Goal: Information Seeking & Learning: Learn about a topic

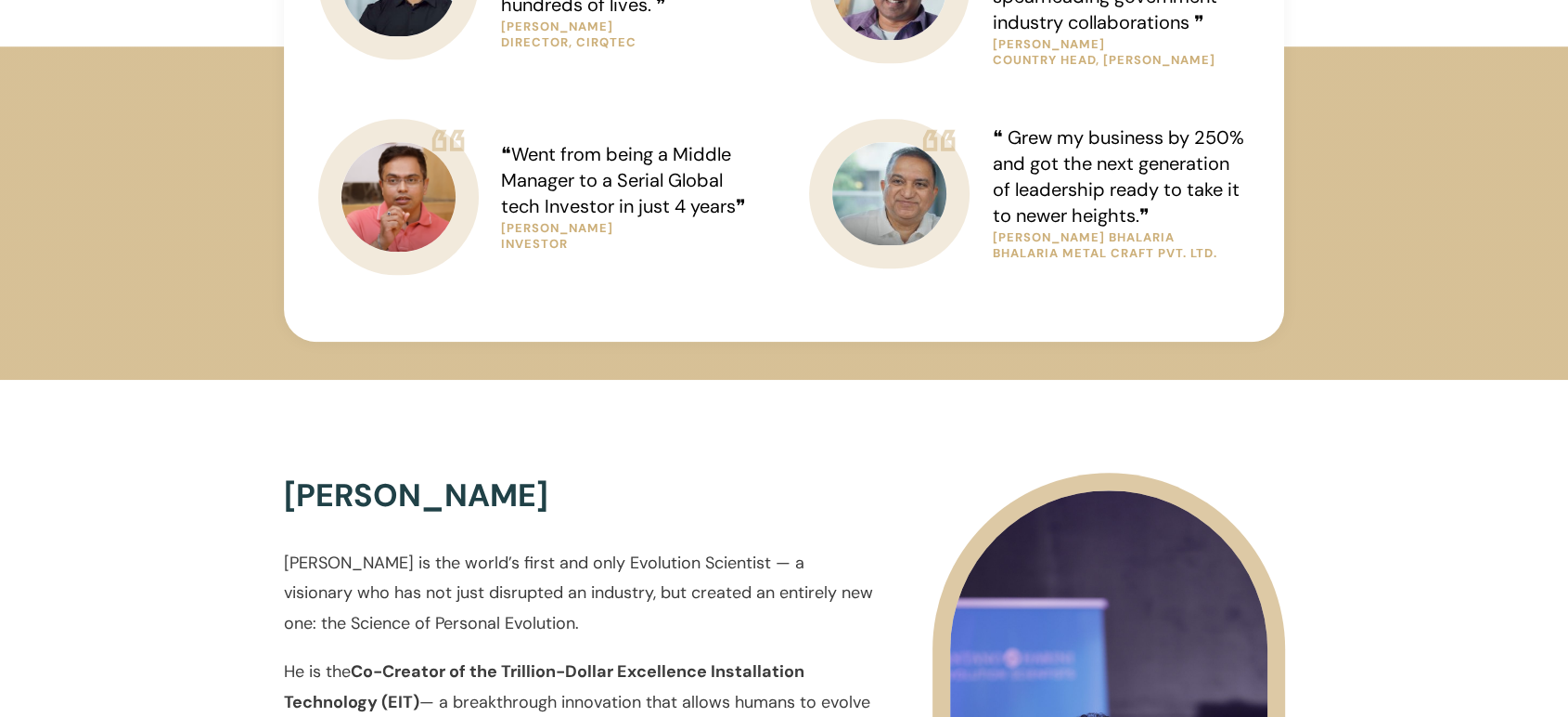
scroll to position [1662, 0]
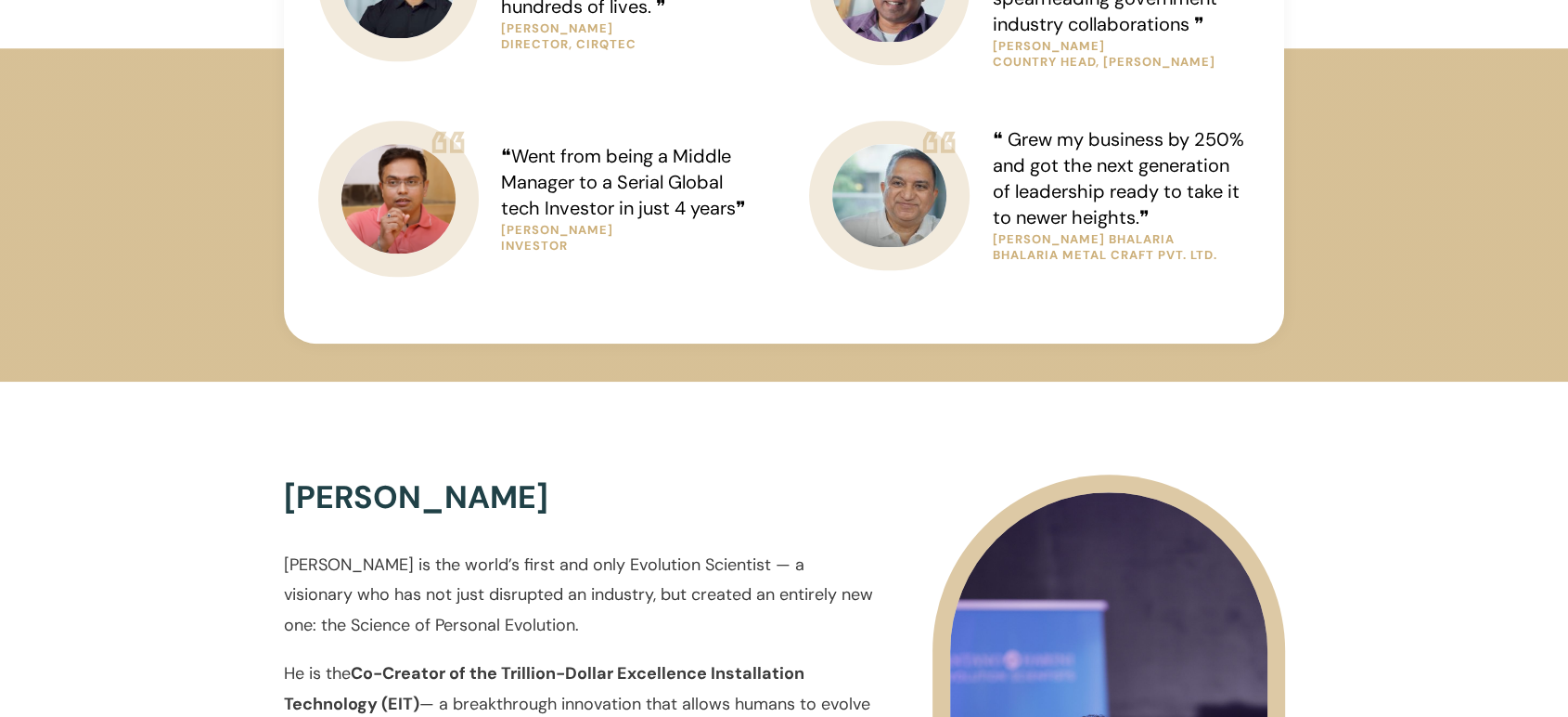
click at [615, 565] on p "[PERSON_NAME] is the world’s first and only Evolution Scientist — a visionary w…" at bounding box center [579, 604] width 590 height 109
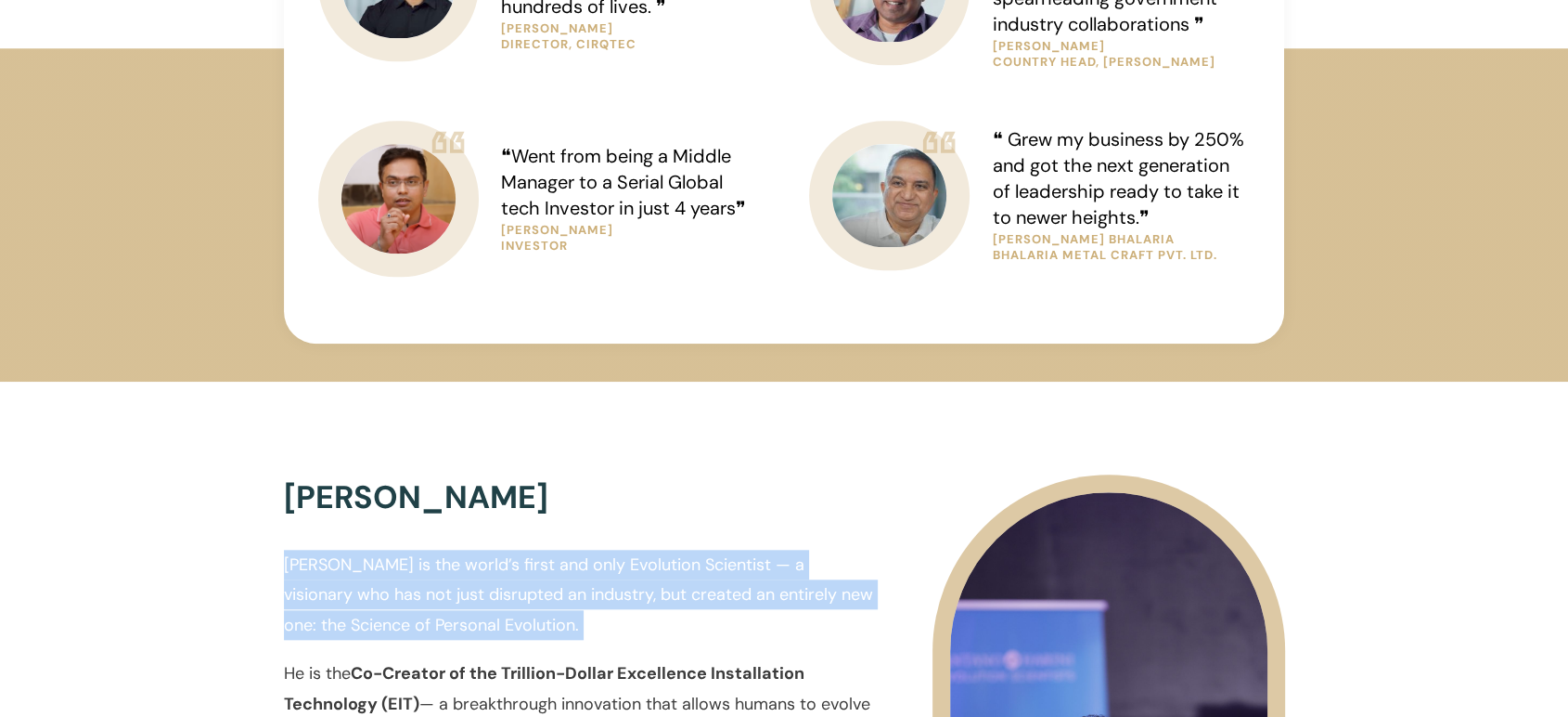
click at [615, 565] on p "[PERSON_NAME] is the world’s first and only Evolution Scientist — a visionary w…" at bounding box center [579, 604] width 590 height 109
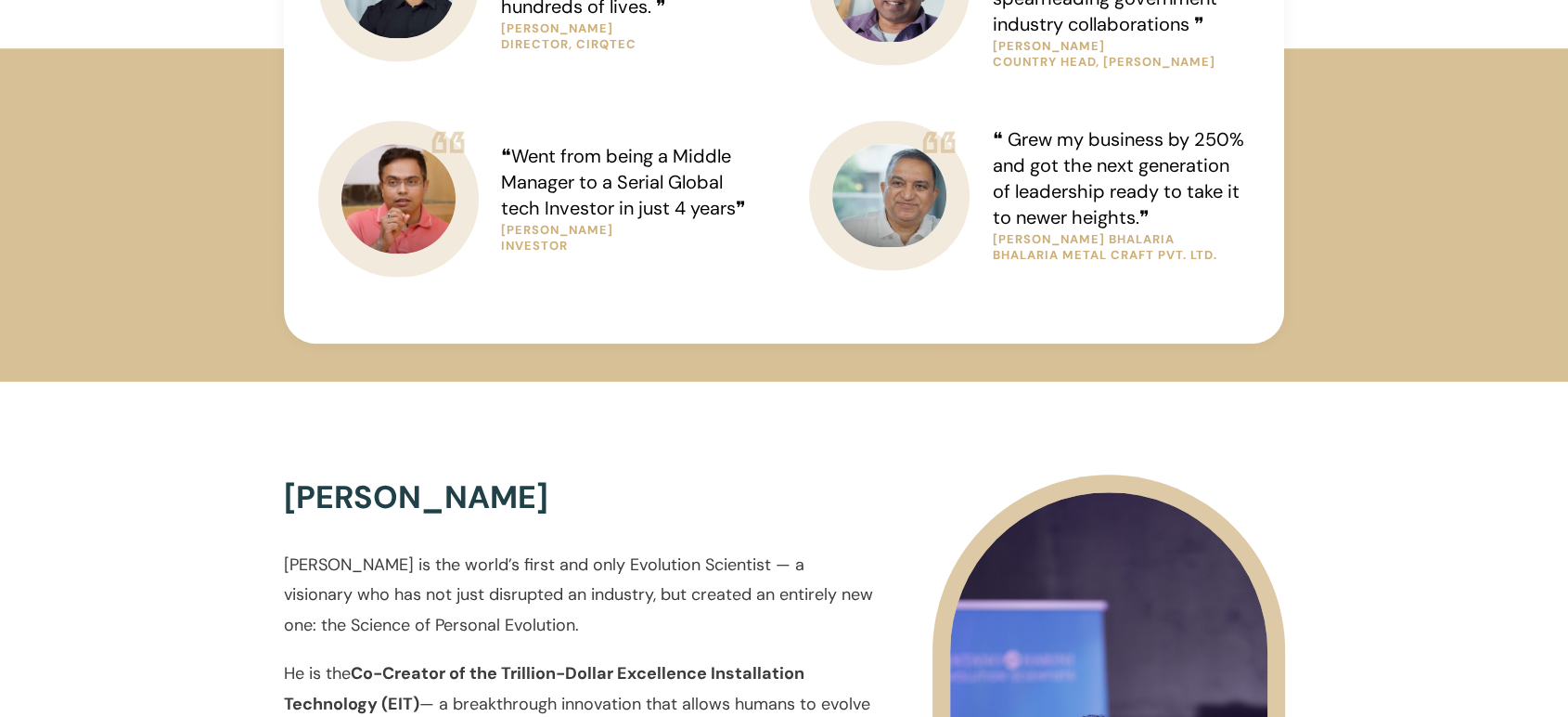
click at [808, 572] on p "[PERSON_NAME] is the world’s first and only Evolution Scientist — a visionary w…" at bounding box center [579, 604] width 590 height 109
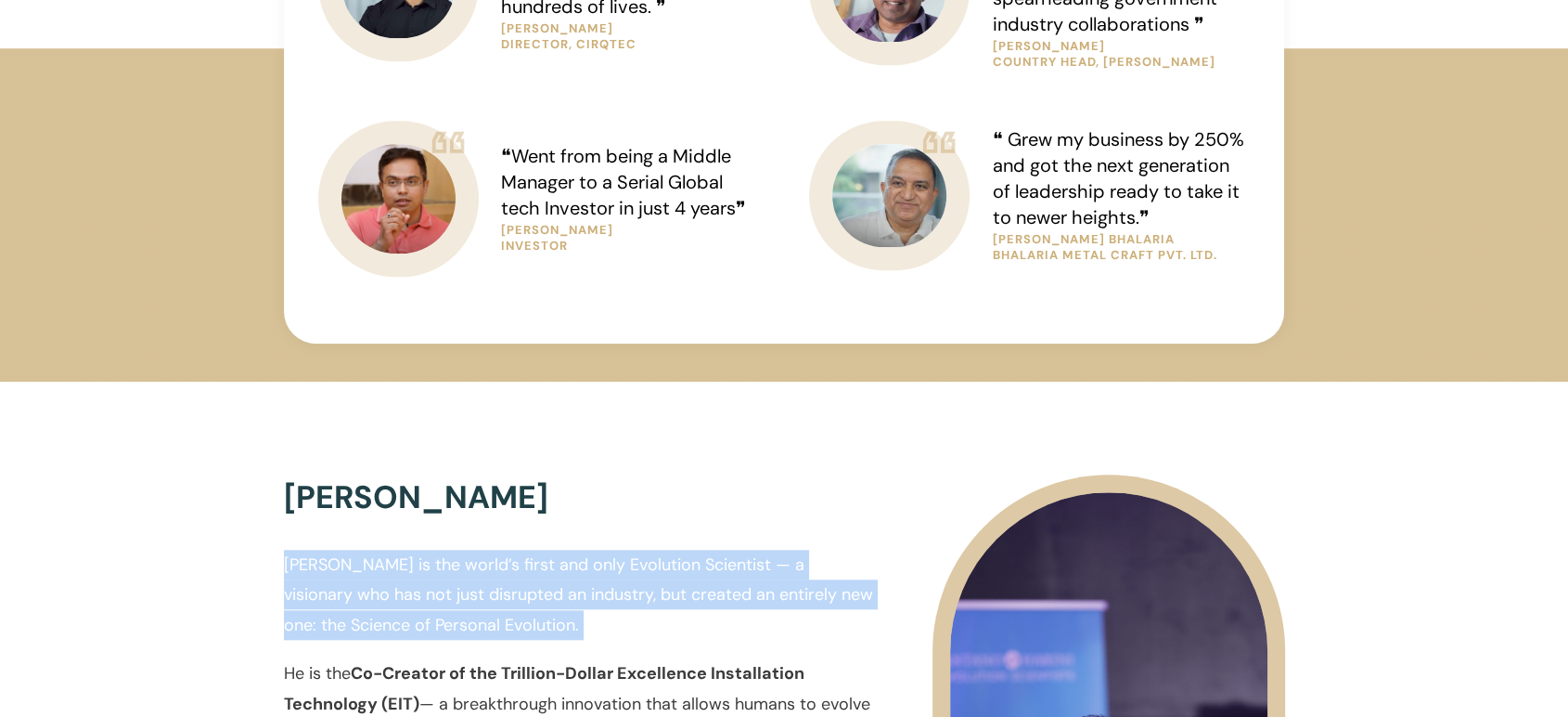
click at [808, 572] on p "[PERSON_NAME] is the world’s first and only Evolution Scientist — a visionary w…" at bounding box center [579, 604] width 590 height 109
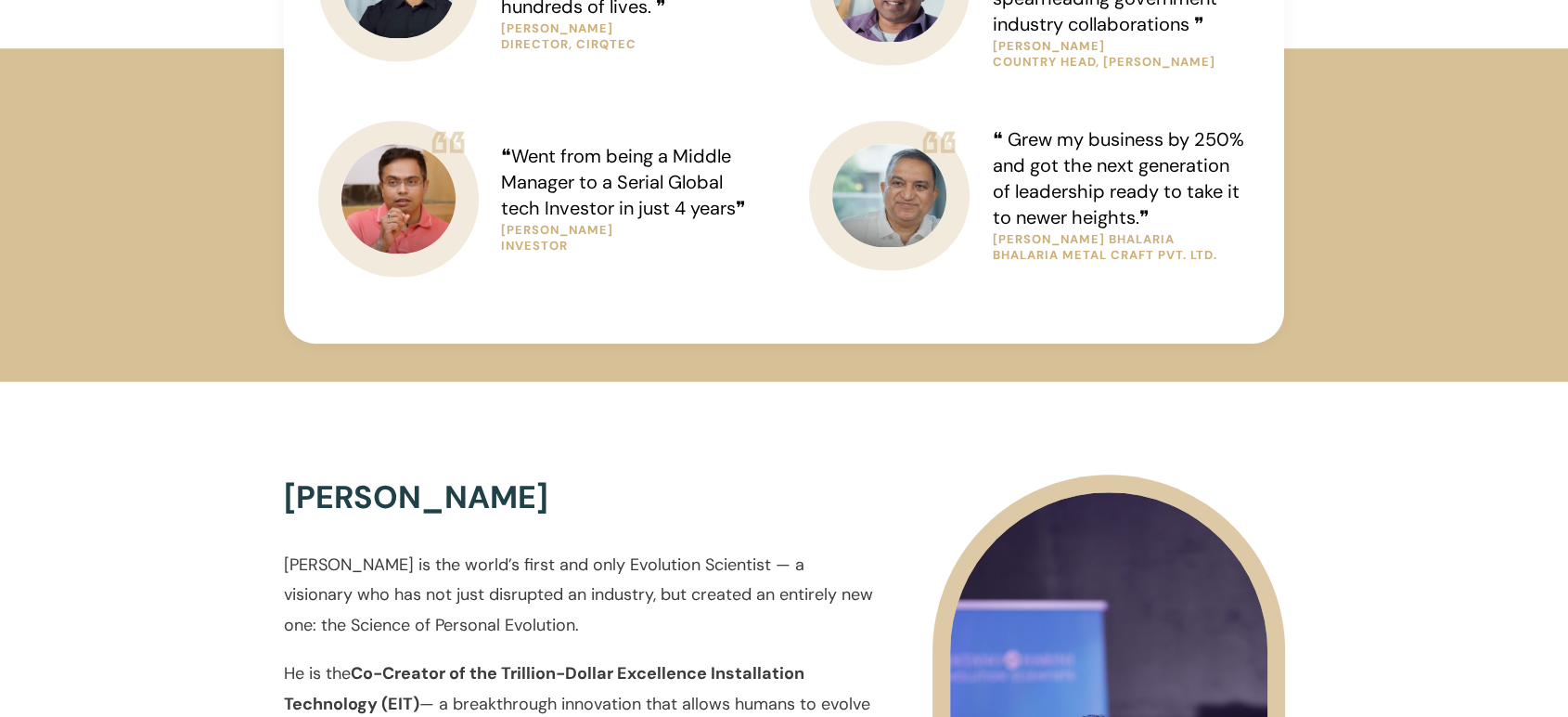
click at [799, 518] on h3 "[PERSON_NAME]" at bounding box center [579, 507] width 590 height 63
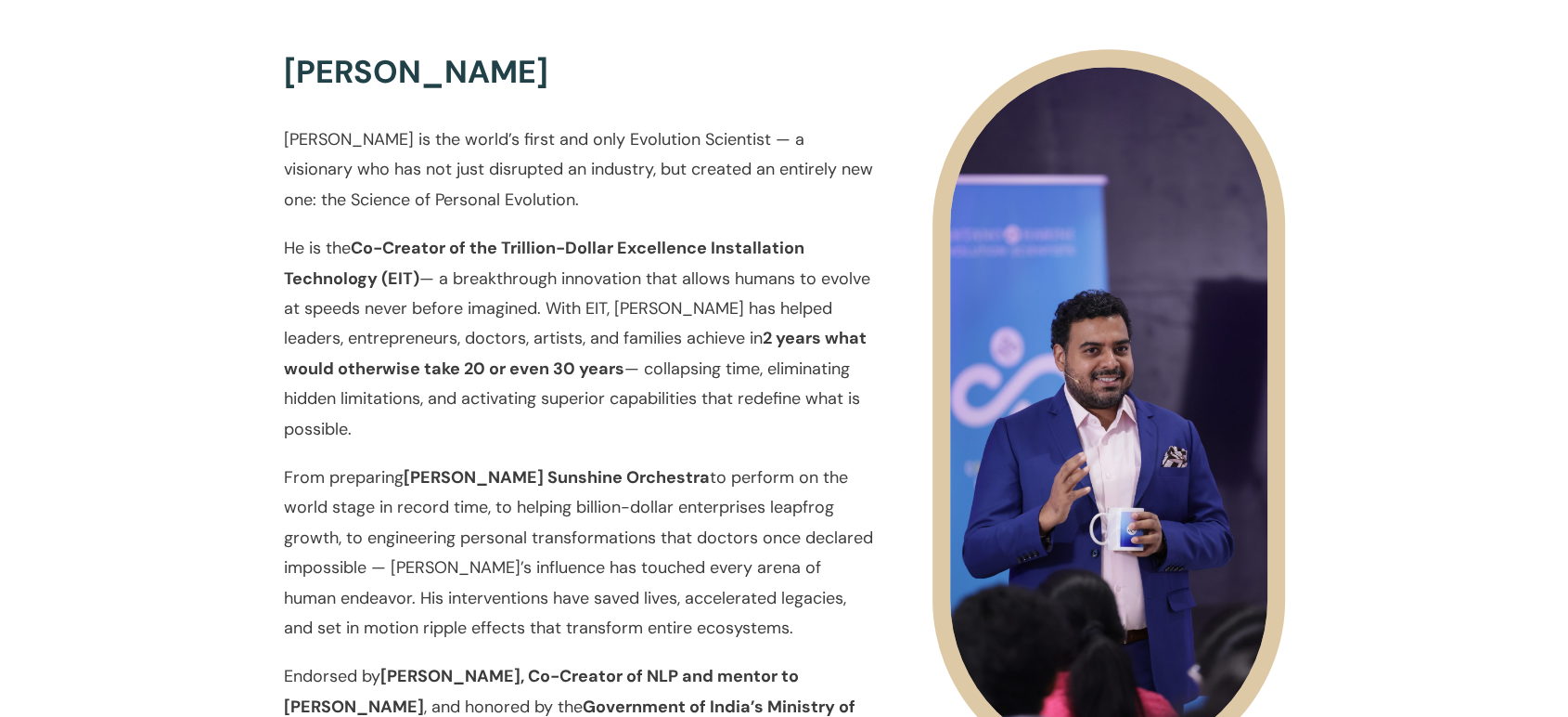
scroll to position [2091, 0]
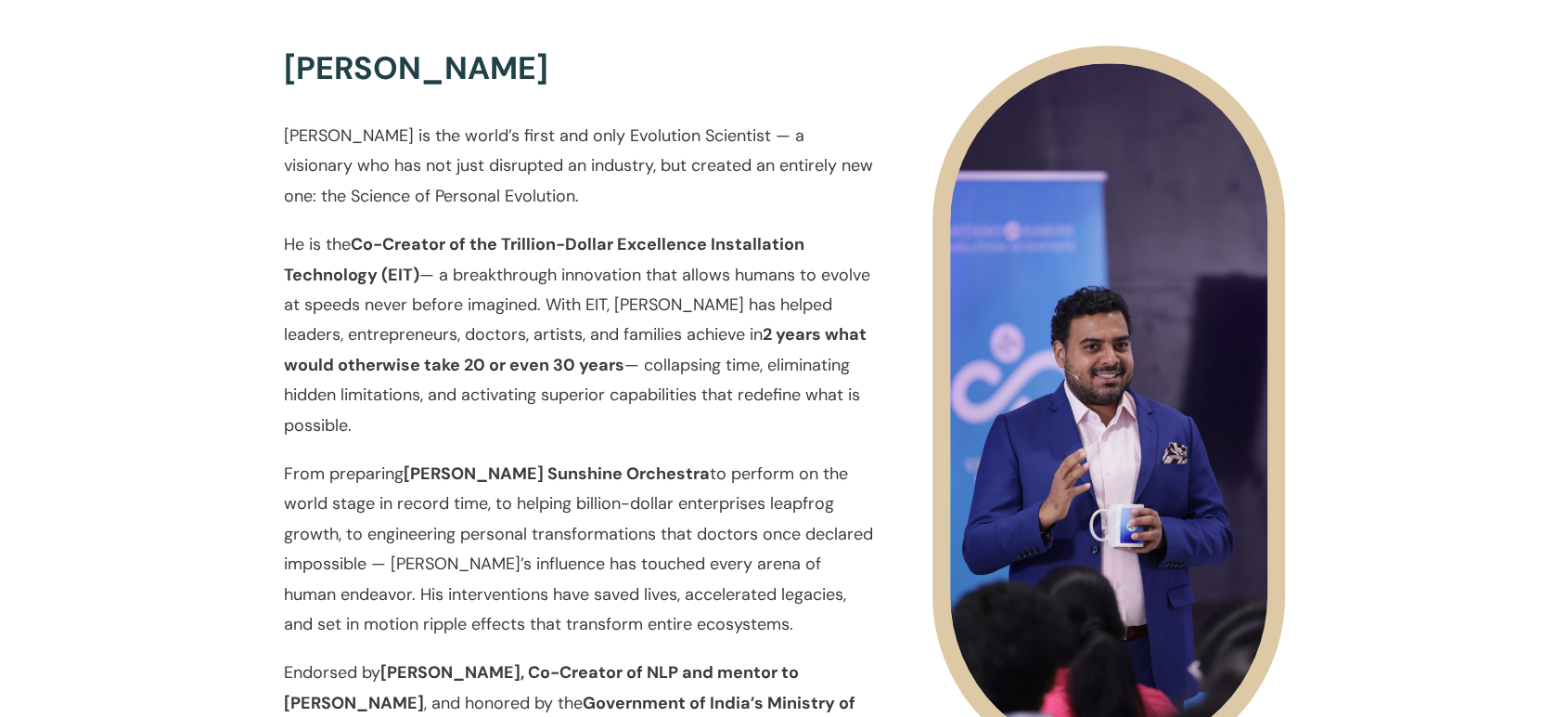
click at [733, 305] on p "He is the Co-Creator of the Trillion-Dollar Excellence Installation Technology …" at bounding box center [579, 345] width 590 height 230
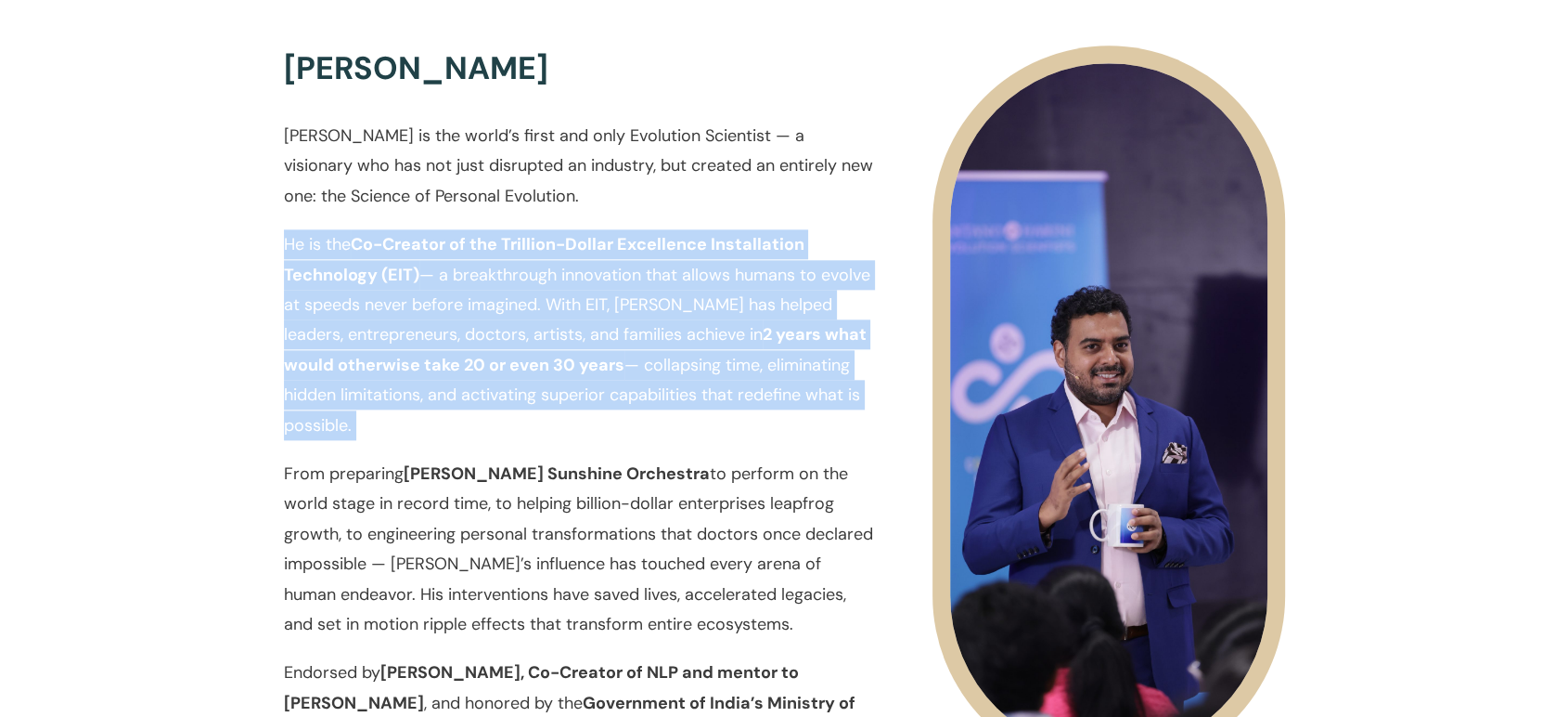
click at [733, 305] on p "He is the Co-Creator of the Trillion-Dollar Excellence Installation Technology …" at bounding box center [579, 345] width 590 height 230
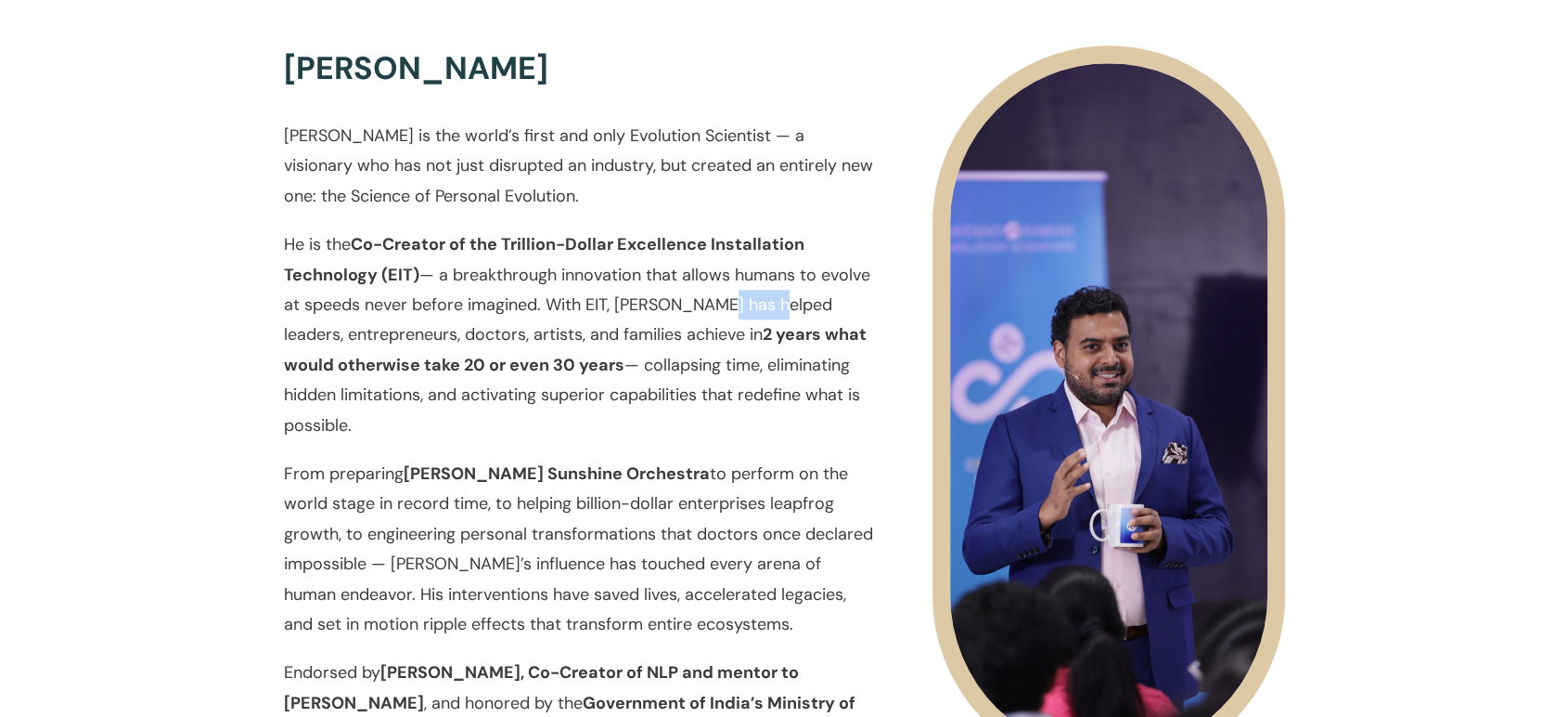
click at [733, 305] on p "He is the Co-Creator of the Trillion-Dollar Excellence Installation Technology …" at bounding box center [579, 345] width 590 height 230
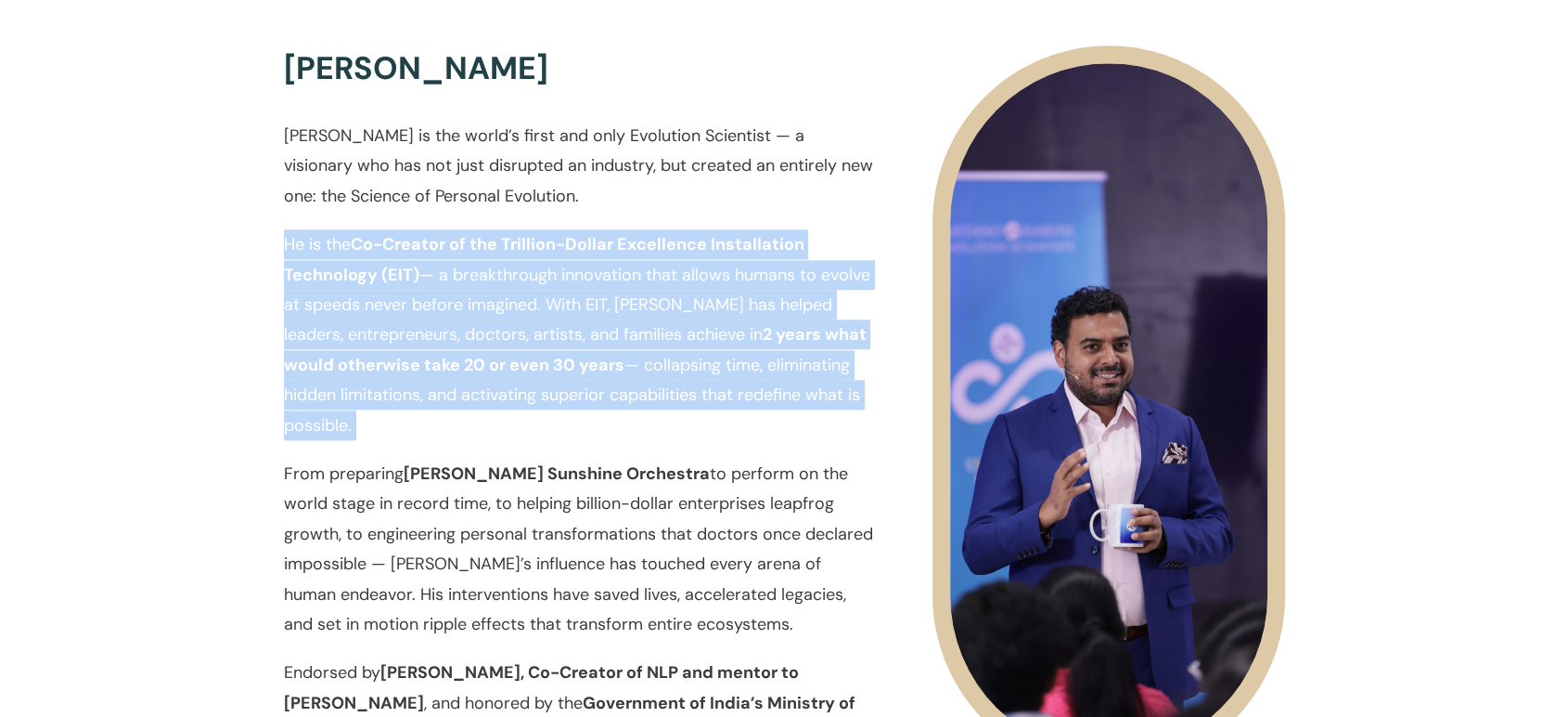
click at [733, 305] on p "He is the Co-Creator of the Trillion-Dollar Excellence Installation Technology …" at bounding box center [579, 345] width 590 height 230
click at [697, 287] on p "He is the Co-Creator of the Trillion-Dollar Excellence Installation Technology …" at bounding box center [579, 345] width 590 height 230
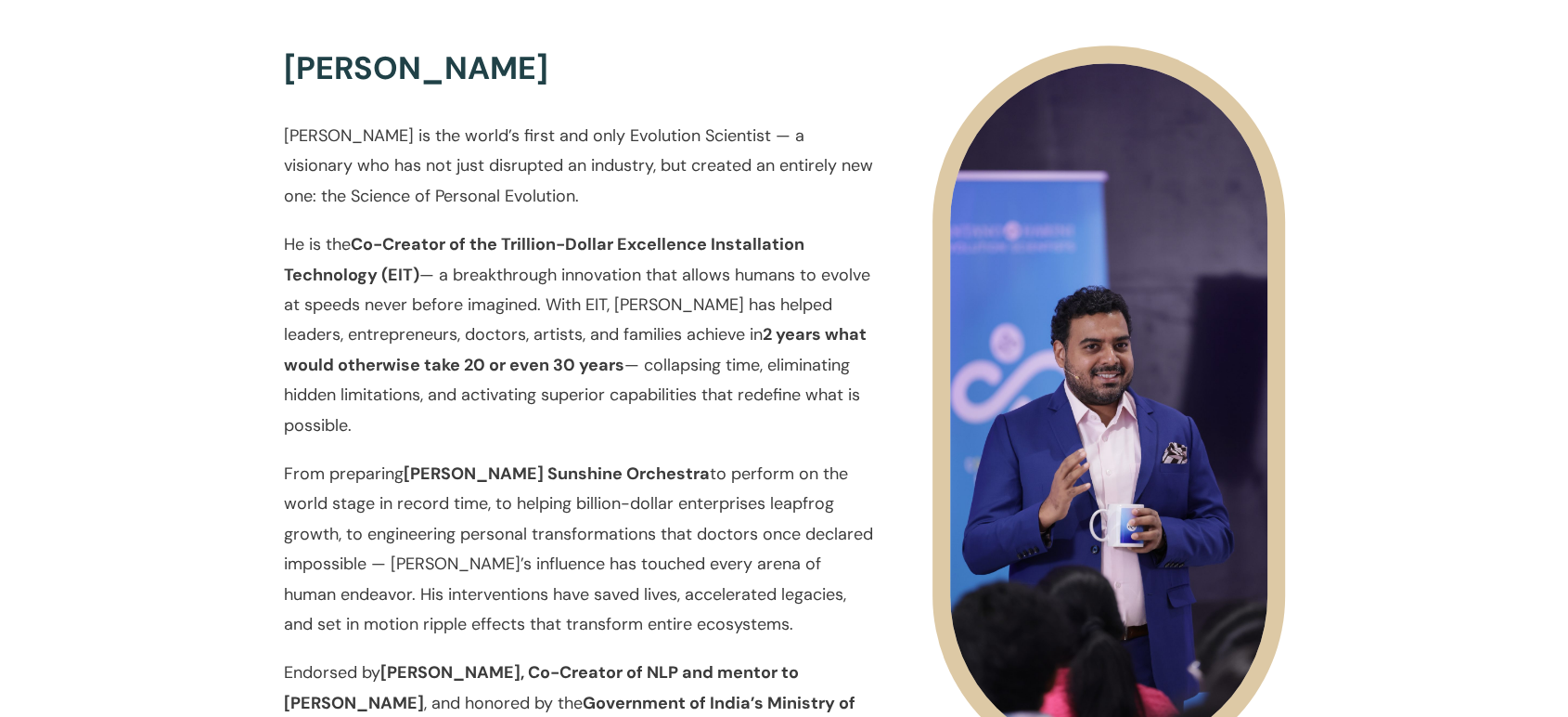
click at [564, 298] on p "He is the Co-Creator of the Trillion-Dollar Excellence Installation Technology …" at bounding box center [579, 345] width 590 height 230
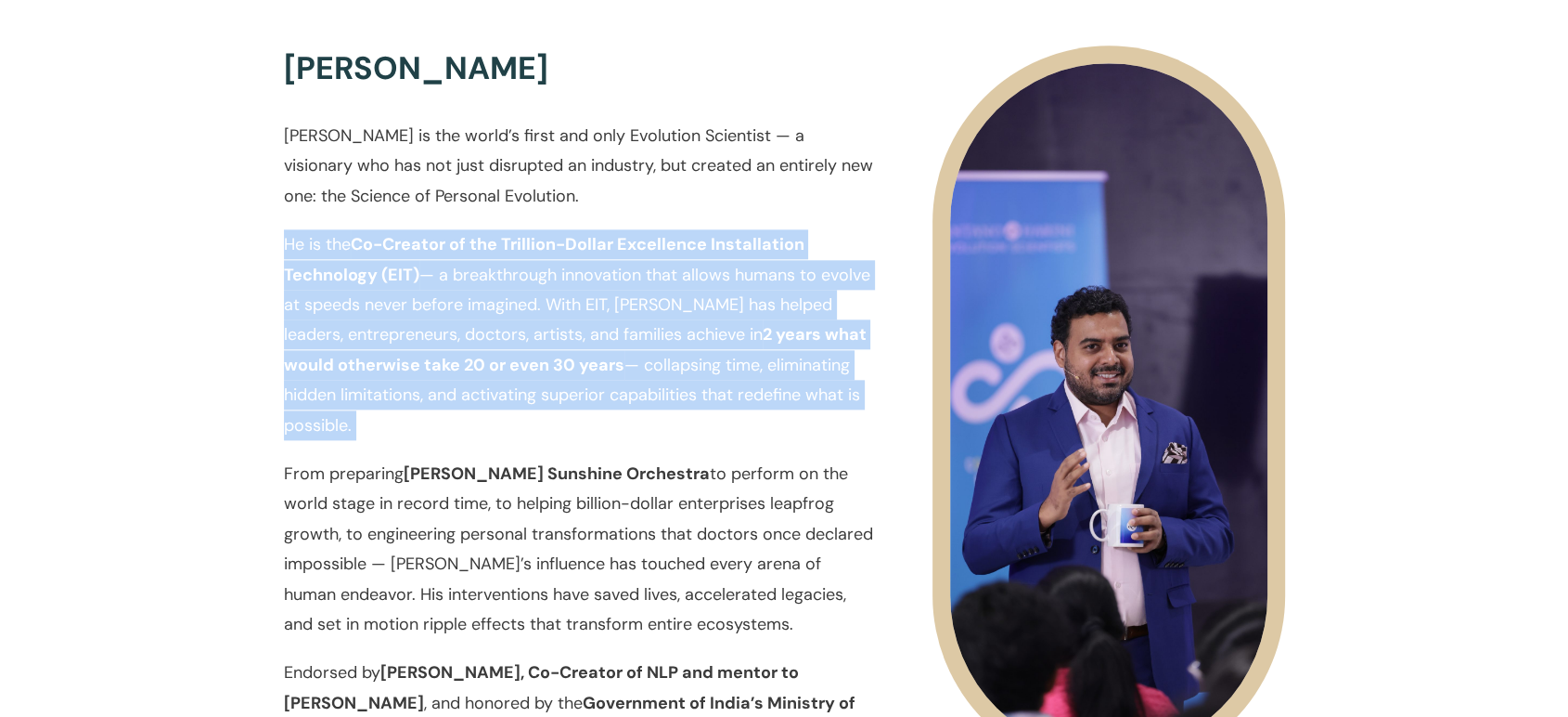
click at [564, 298] on p "He is the Co-Creator of the Trillion-Dollar Excellence Installation Technology …" at bounding box center [579, 345] width 590 height 230
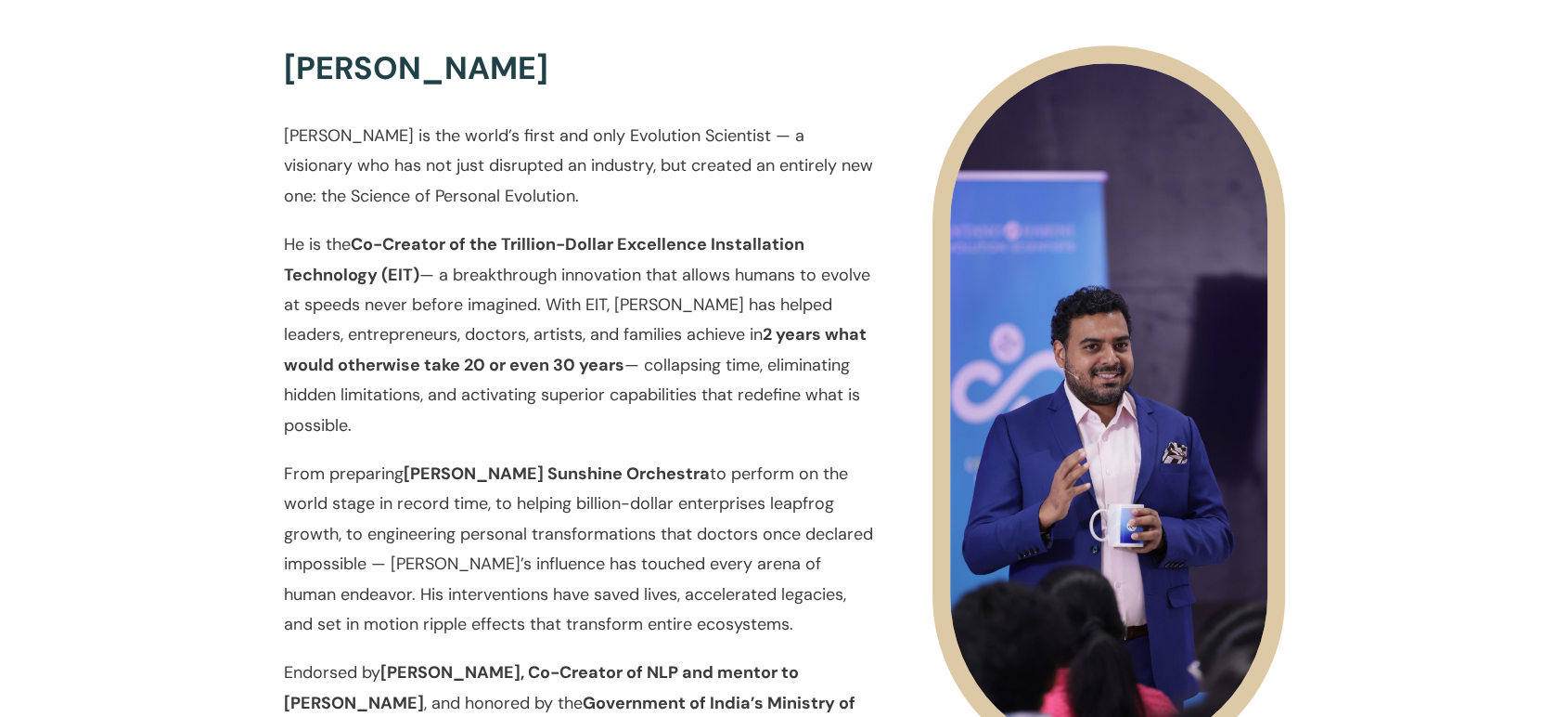
click at [583, 345] on p "He is the Co-Creator of the Trillion-Dollar Excellence Installation Technology …" at bounding box center [579, 345] width 590 height 230
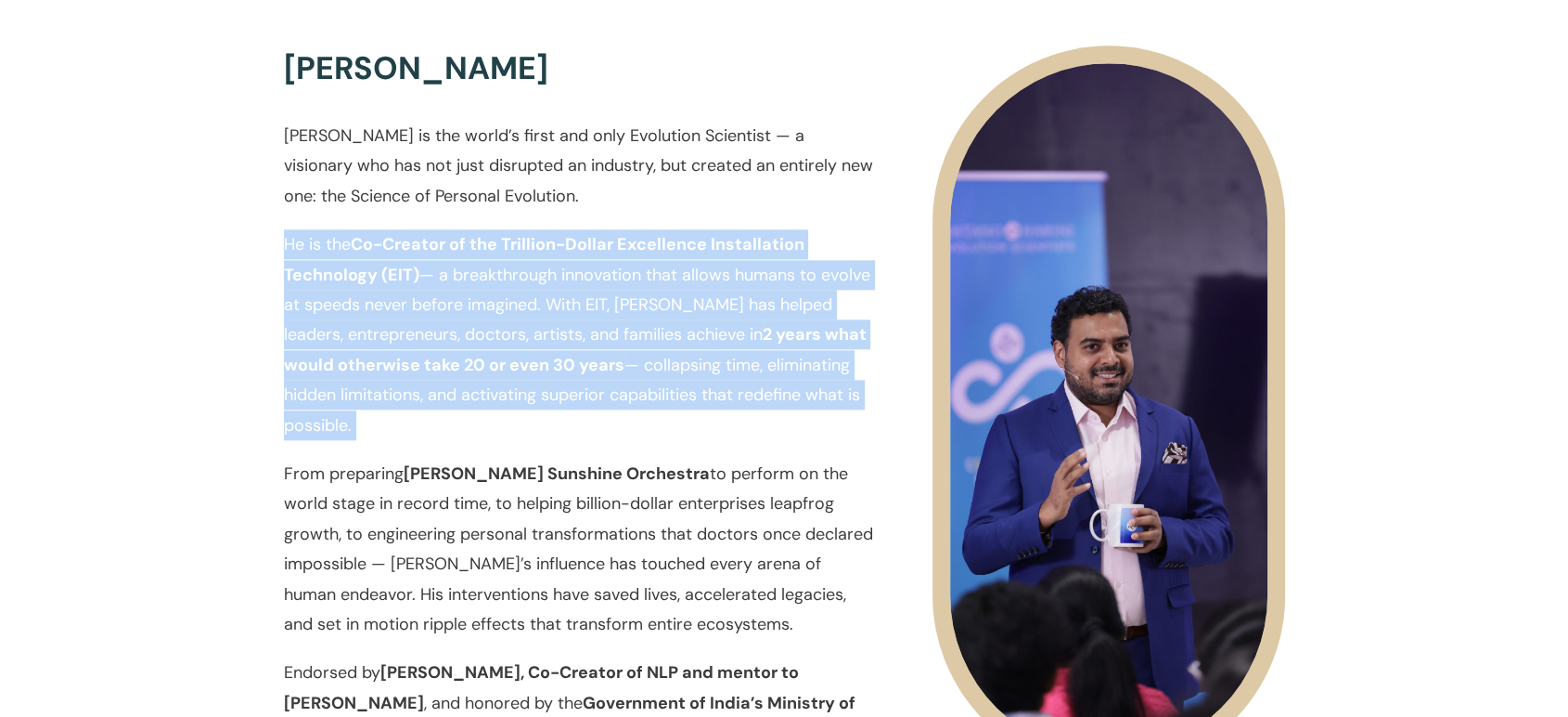
click at [583, 345] on p "He is the Co-Creator of the Trillion-Dollar Excellence Installation Technology …" at bounding box center [579, 345] width 590 height 230
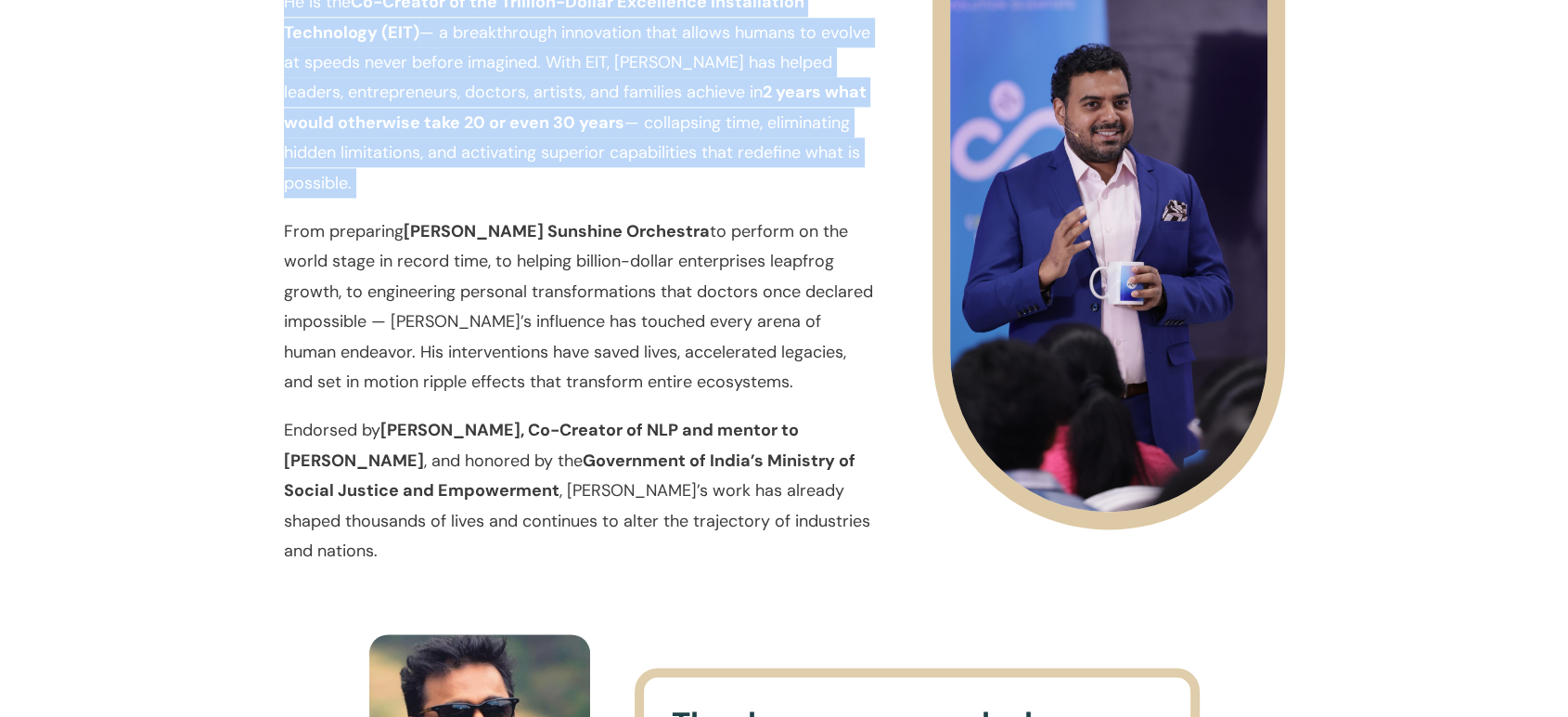
scroll to position [2334, 0]
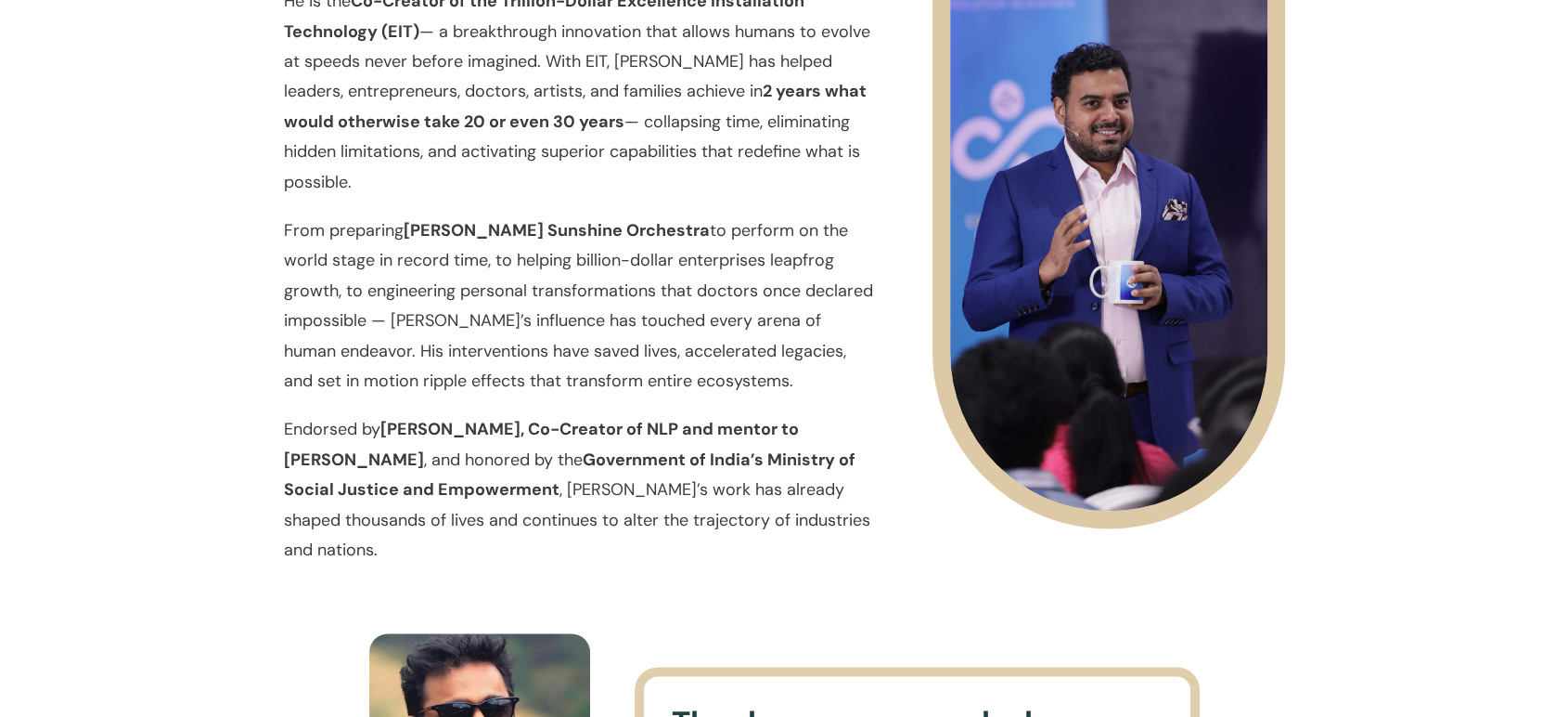
click at [548, 430] on strong "[PERSON_NAME], Co-Creator of NLP and mentor to [PERSON_NAME]" at bounding box center [541, 444] width 515 height 52
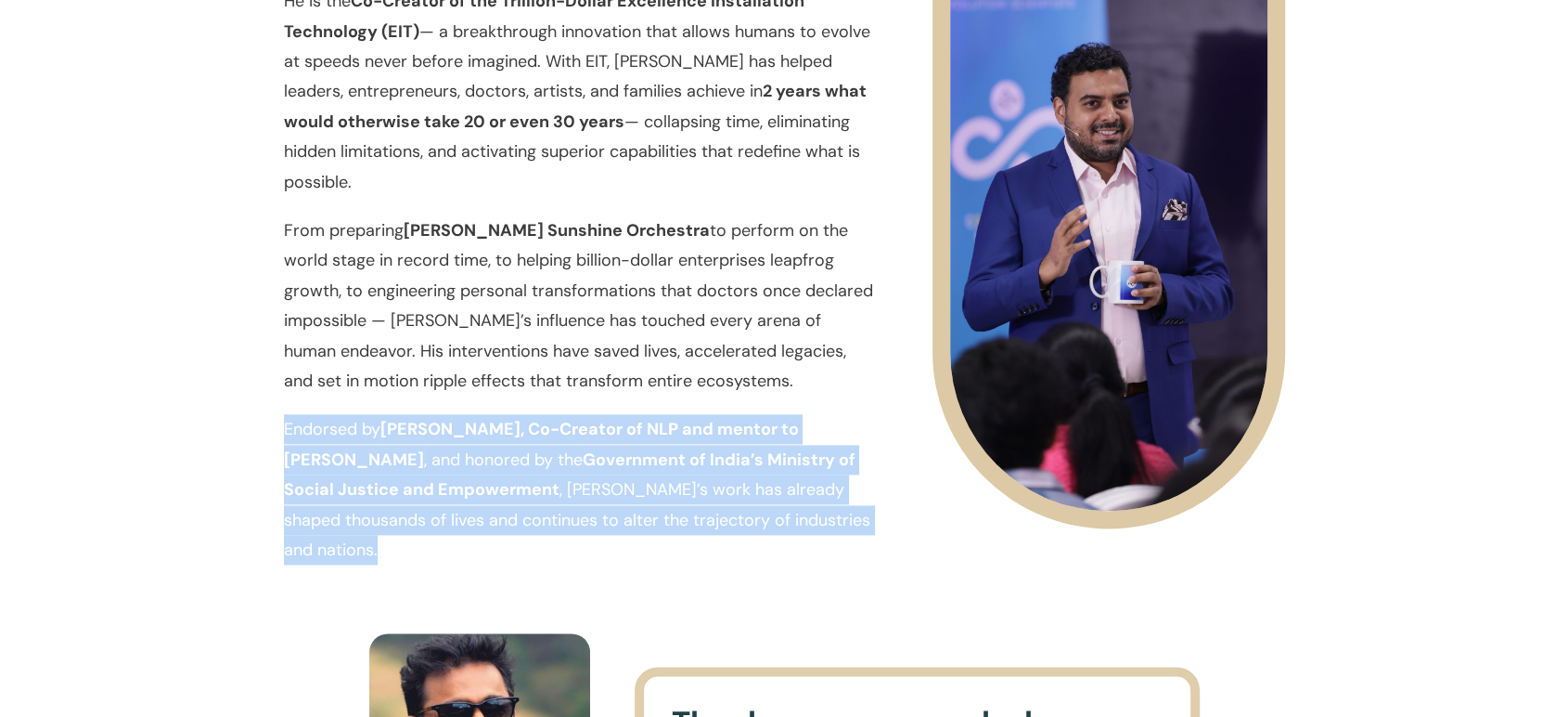
click at [548, 430] on strong "[PERSON_NAME], Co-Creator of NLP and mentor to [PERSON_NAME]" at bounding box center [541, 444] width 515 height 52
click at [625, 438] on strong "[PERSON_NAME], Co-Creator of NLP and mentor to [PERSON_NAME]" at bounding box center [541, 444] width 515 height 52
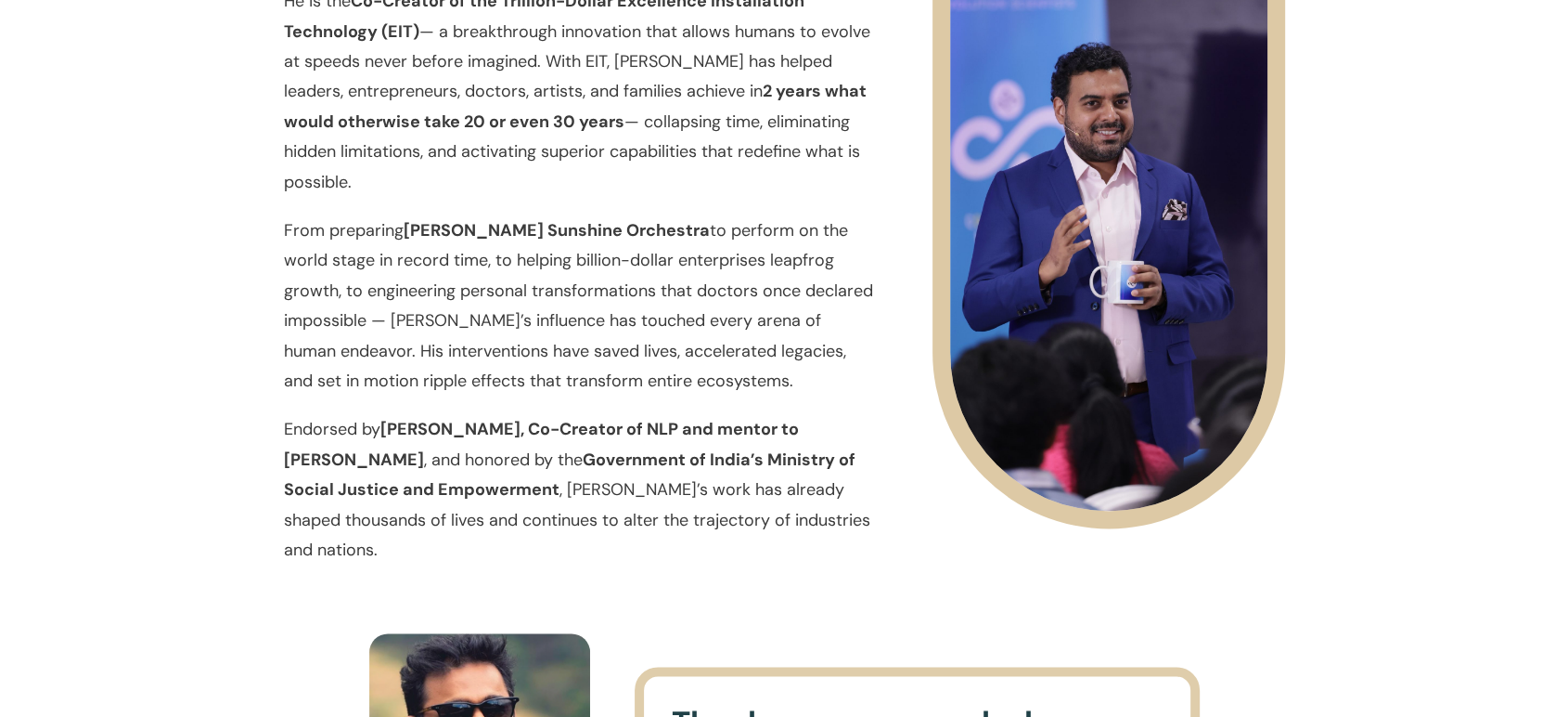
click at [789, 463] on strong "Government of India’s Ministry of Social Justice and Empowerment" at bounding box center [570, 474] width 572 height 52
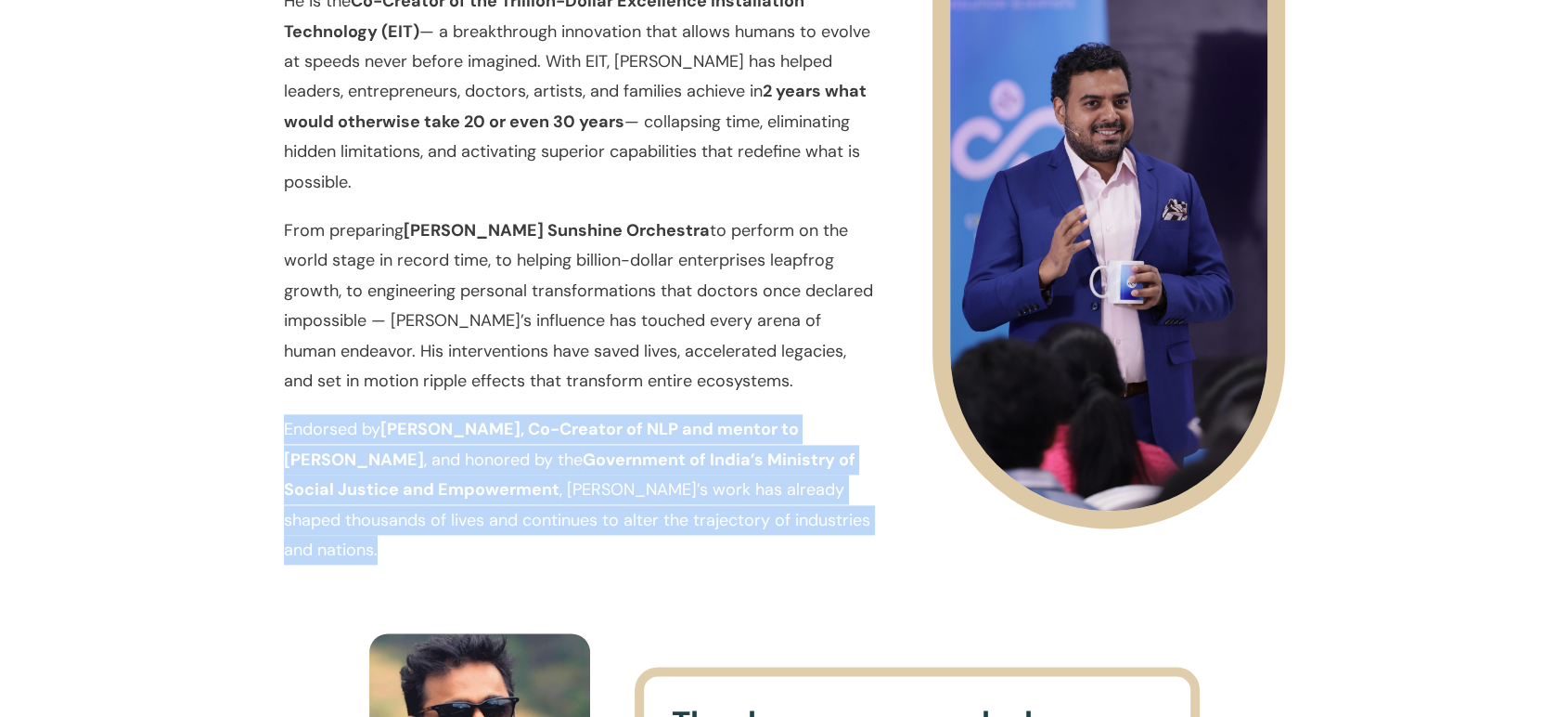
click at [789, 463] on strong "Government of India’s Ministry of Social Justice and Empowerment" at bounding box center [570, 474] width 572 height 52
click at [799, 456] on strong "Government of India’s Ministry of Social Justice and Empowerment" at bounding box center [570, 474] width 572 height 52
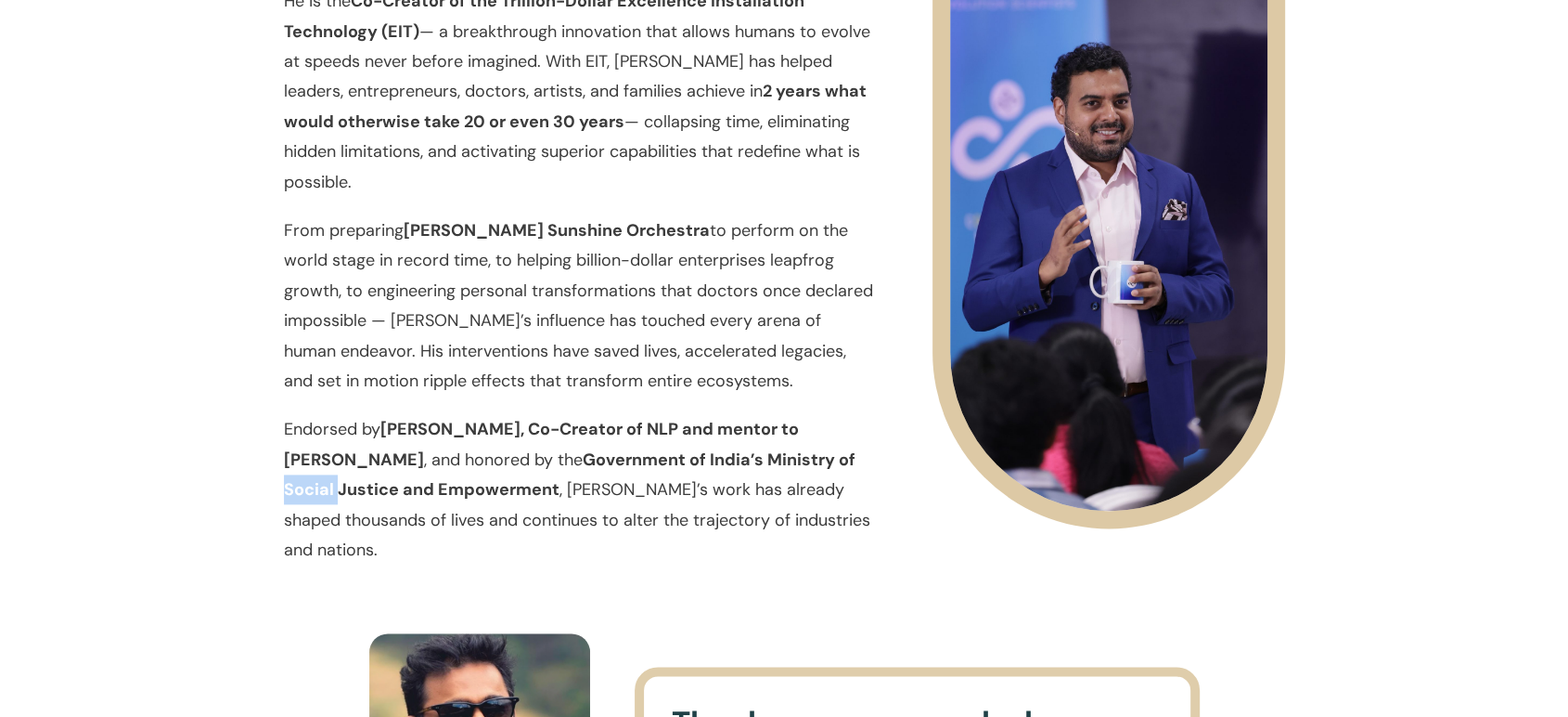
click at [799, 456] on strong "Government of India’s Ministry of Social Justice and Empowerment" at bounding box center [570, 474] width 572 height 52
click at [810, 458] on strong "Government of India’s Ministry of Social Justice and Empowerment" at bounding box center [570, 474] width 572 height 52
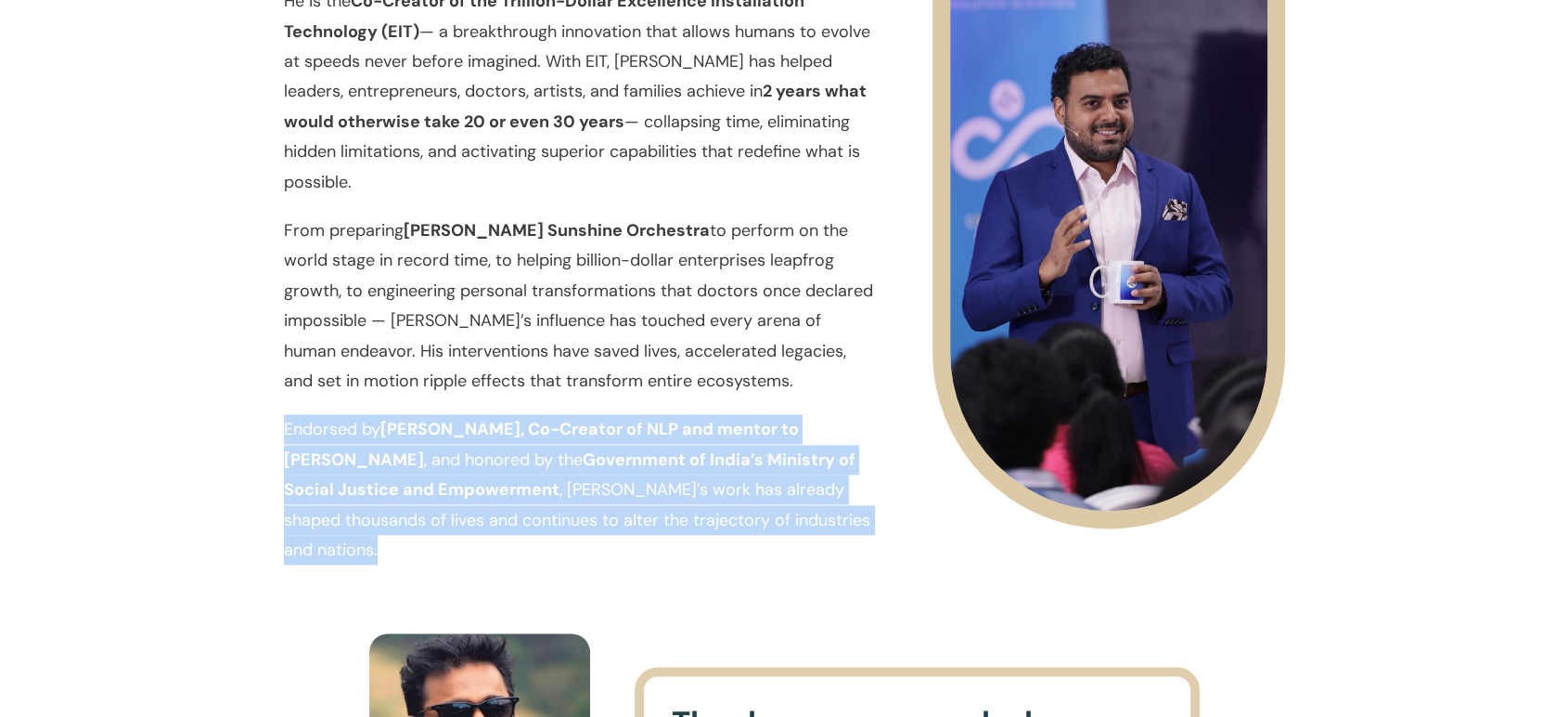
click at [810, 458] on strong "Government of India’s Ministry of Social Justice and Empowerment" at bounding box center [570, 474] width 572 height 52
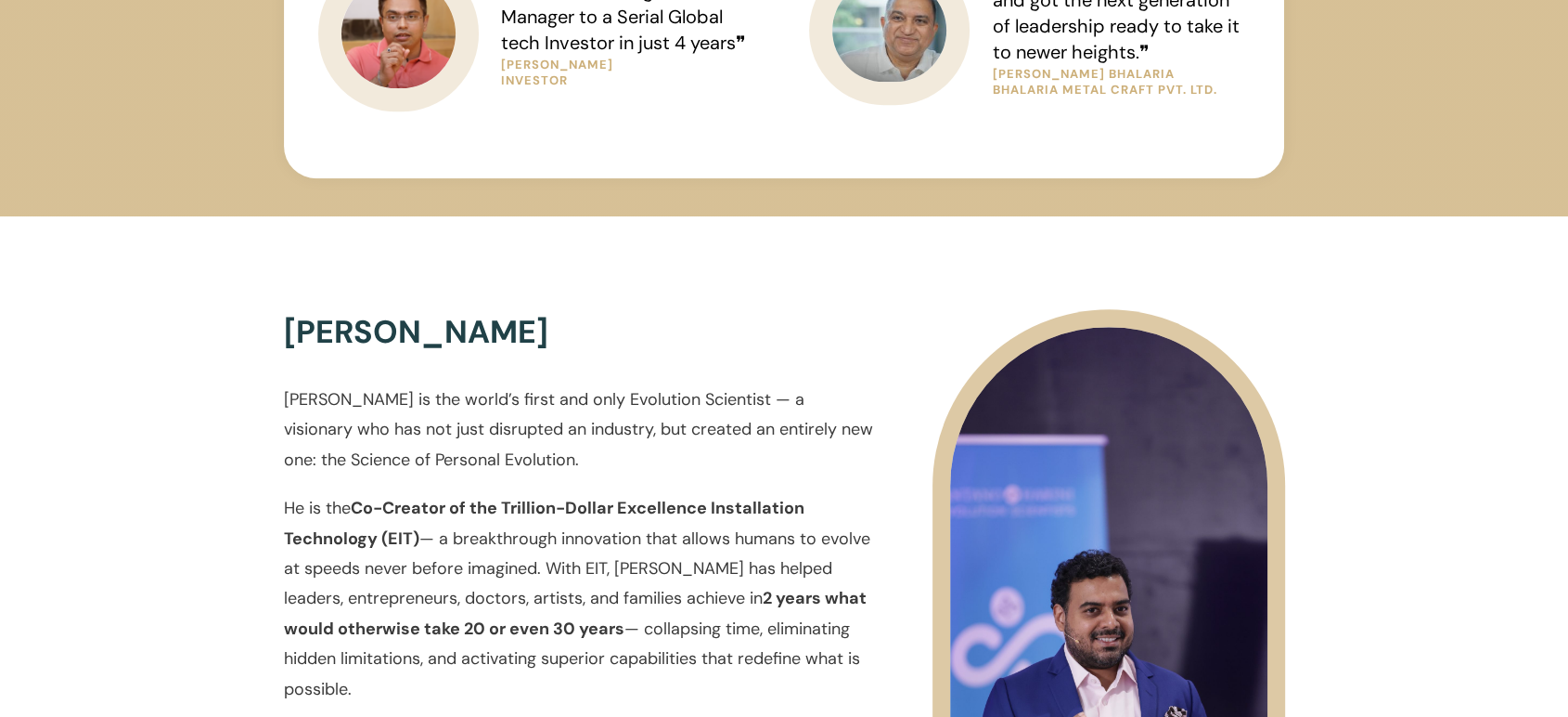
scroll to position [1829, 0]
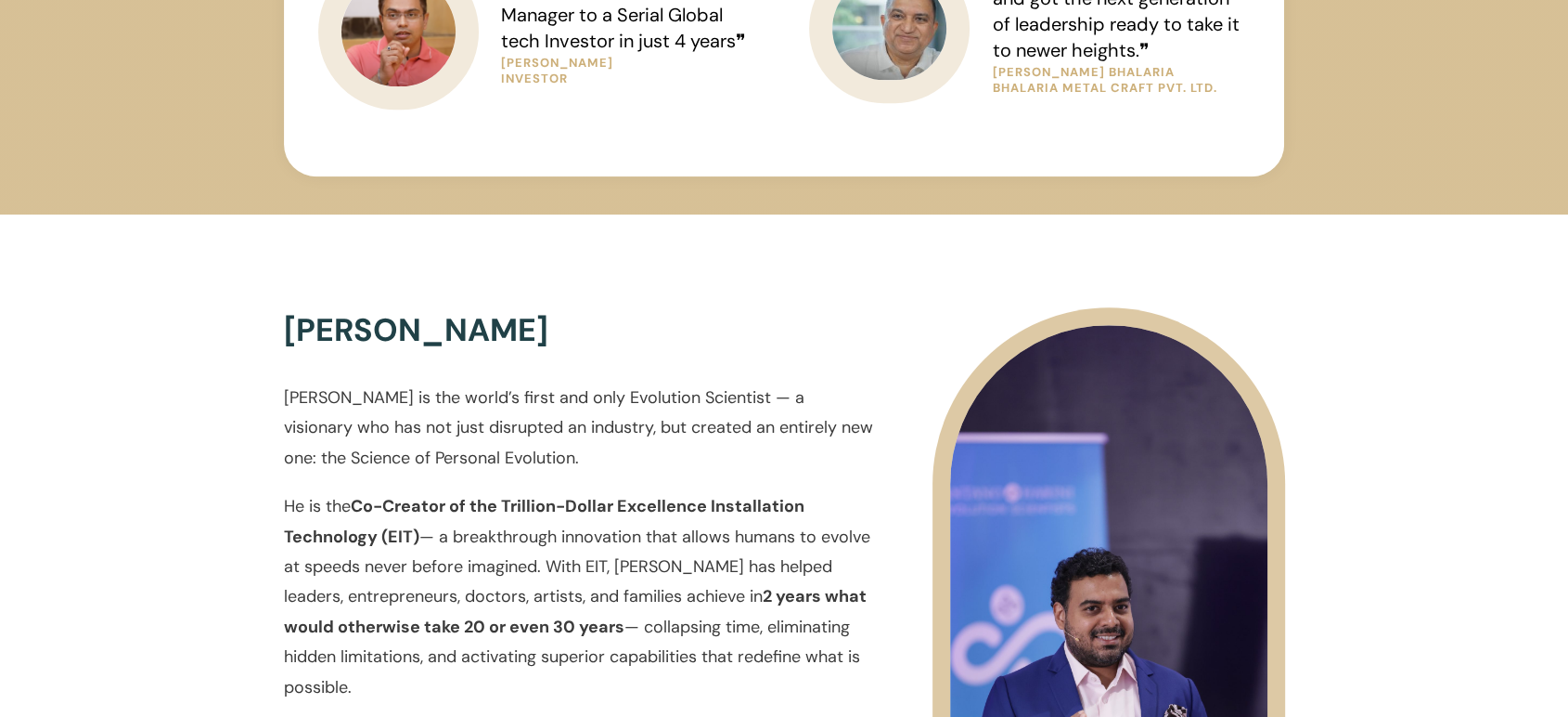
click at [699, 414] on p "[PERSON_NAME] is the world’s first and only Evolution Scientist — a visionary w…" at bounding box center [579, 437] width 590 height 109
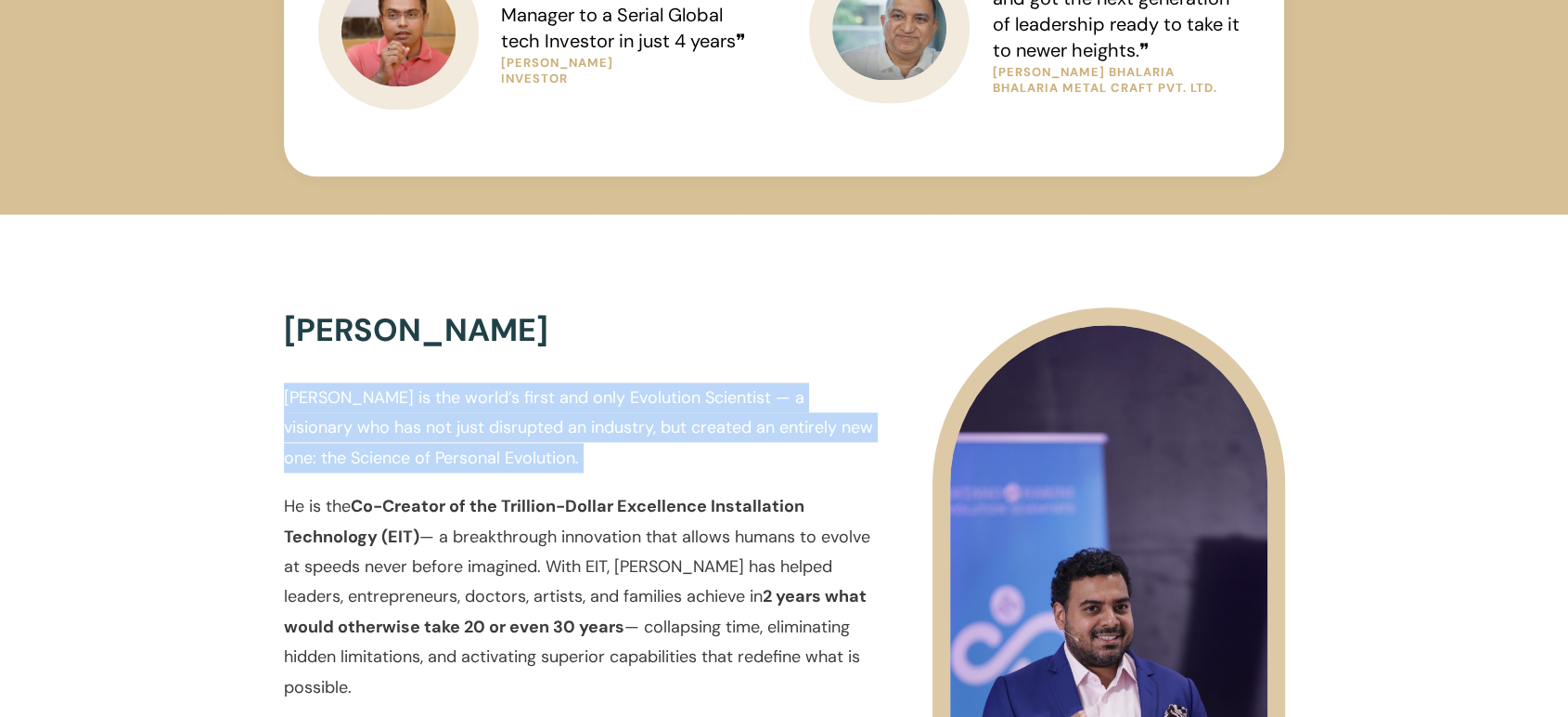
click at [699, 414] on p "[PERSON_NAME] is the world’s first and only Evolution Scientist — a visionary w…" at bounding box center [579, 437] width 590 height 109
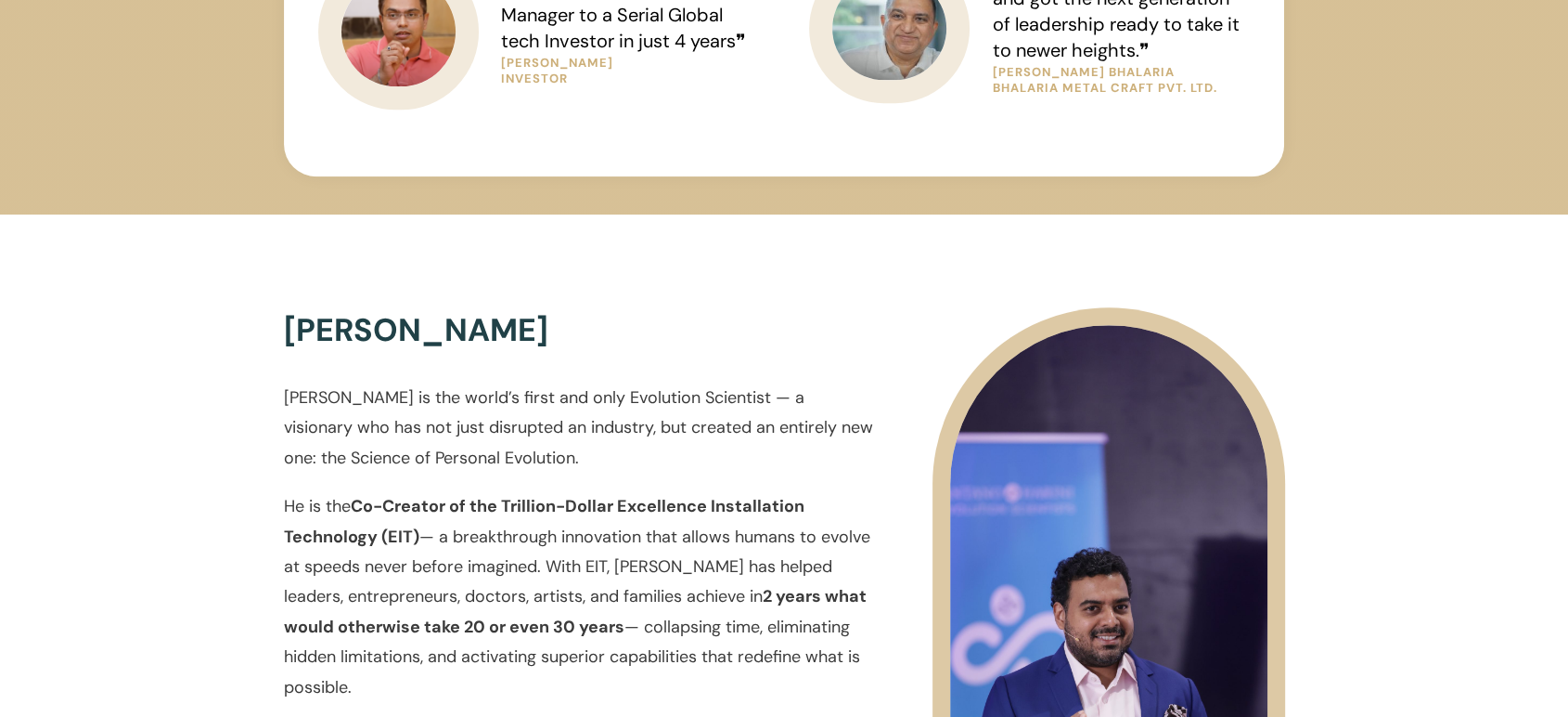
click at [810, 373] on div "[PERSON_NAME] [PERSON_NAME] Solar [PERSON_NAME] is the world’s first and only E…" at bounding box center [579, 697] width 592 height 781
click at [774, 407] on p "[PERSON_NAME] is the world’s first and only Evolution Scientist — a visionary w…" at bounding box center [579, 437] width 590 height 109
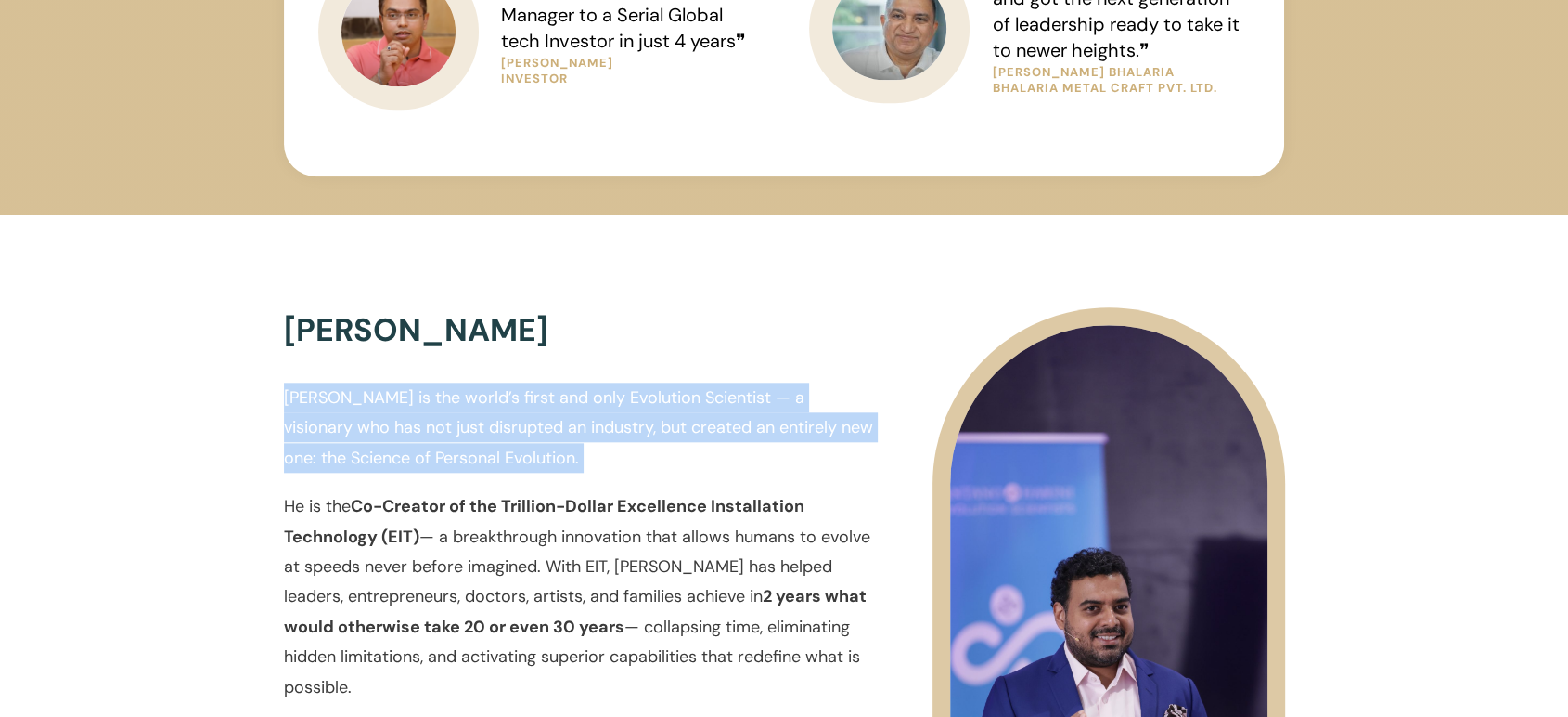
click at [774, 407] on p "[PERSON_NAME] is the world’s first and only Evolution Scientist — a visionary w…" at bounding box center [579, 437] width 590 height 109
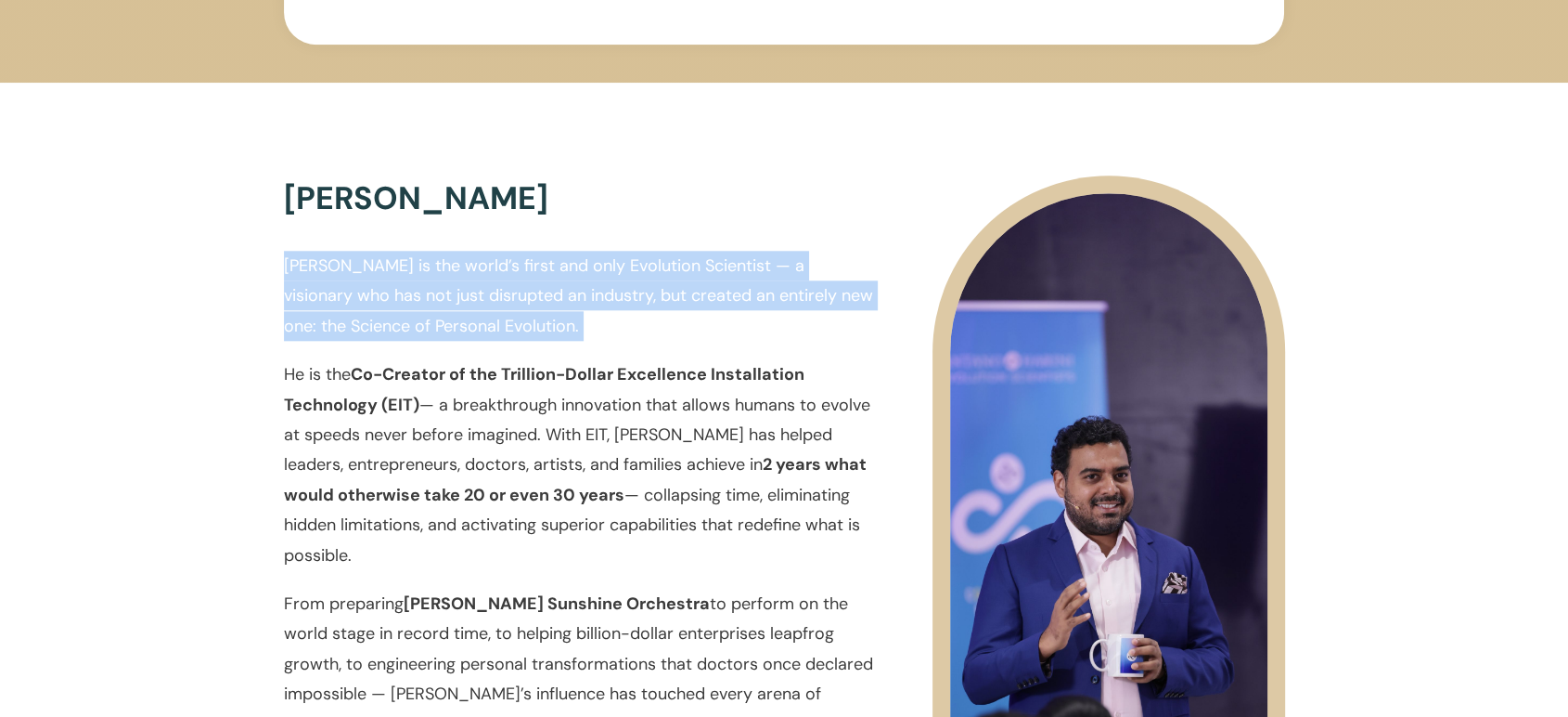
scroll to position [1963, 0]
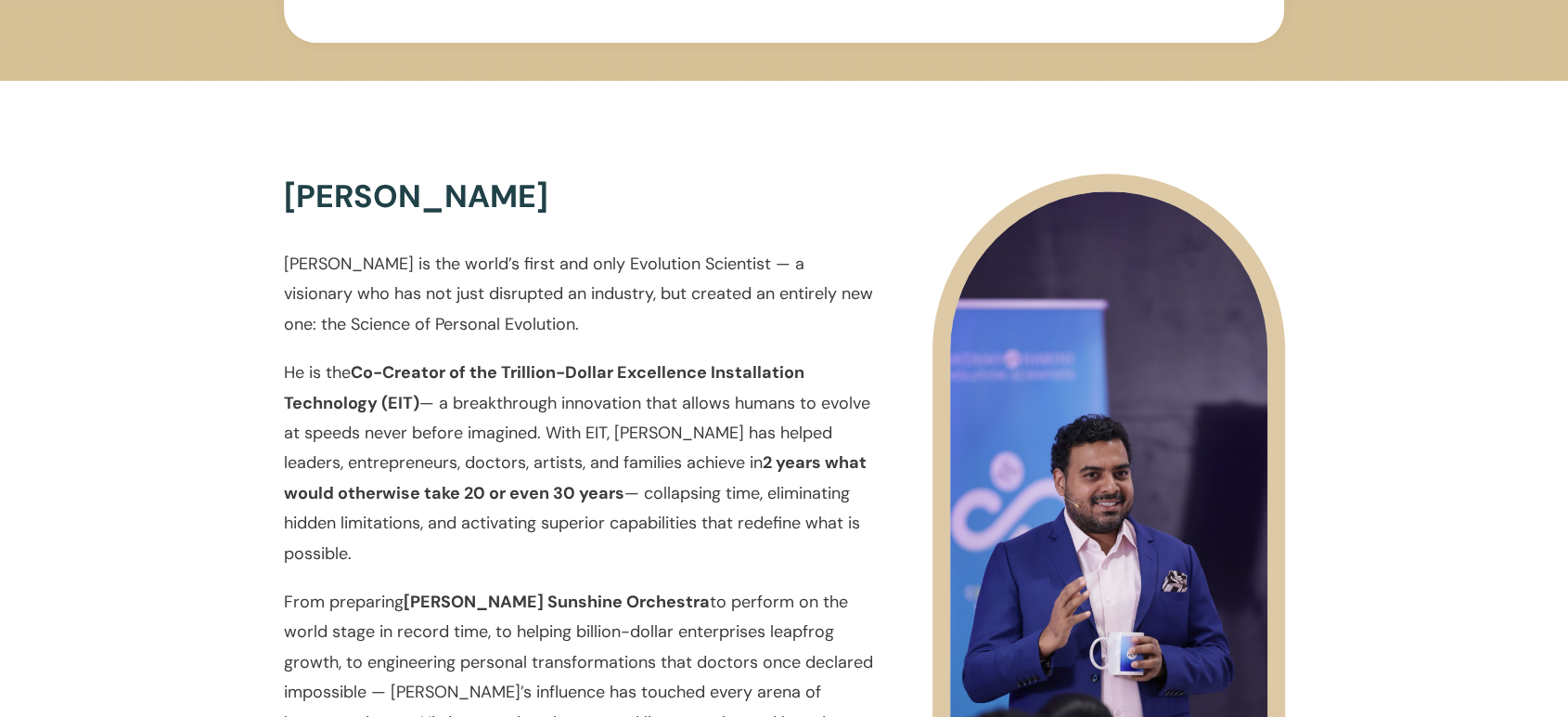
click at [729, 456] on strong "2 years what would otherwise take 20 or even 30 years" at bounding box center [575, 477] width 583 height 52
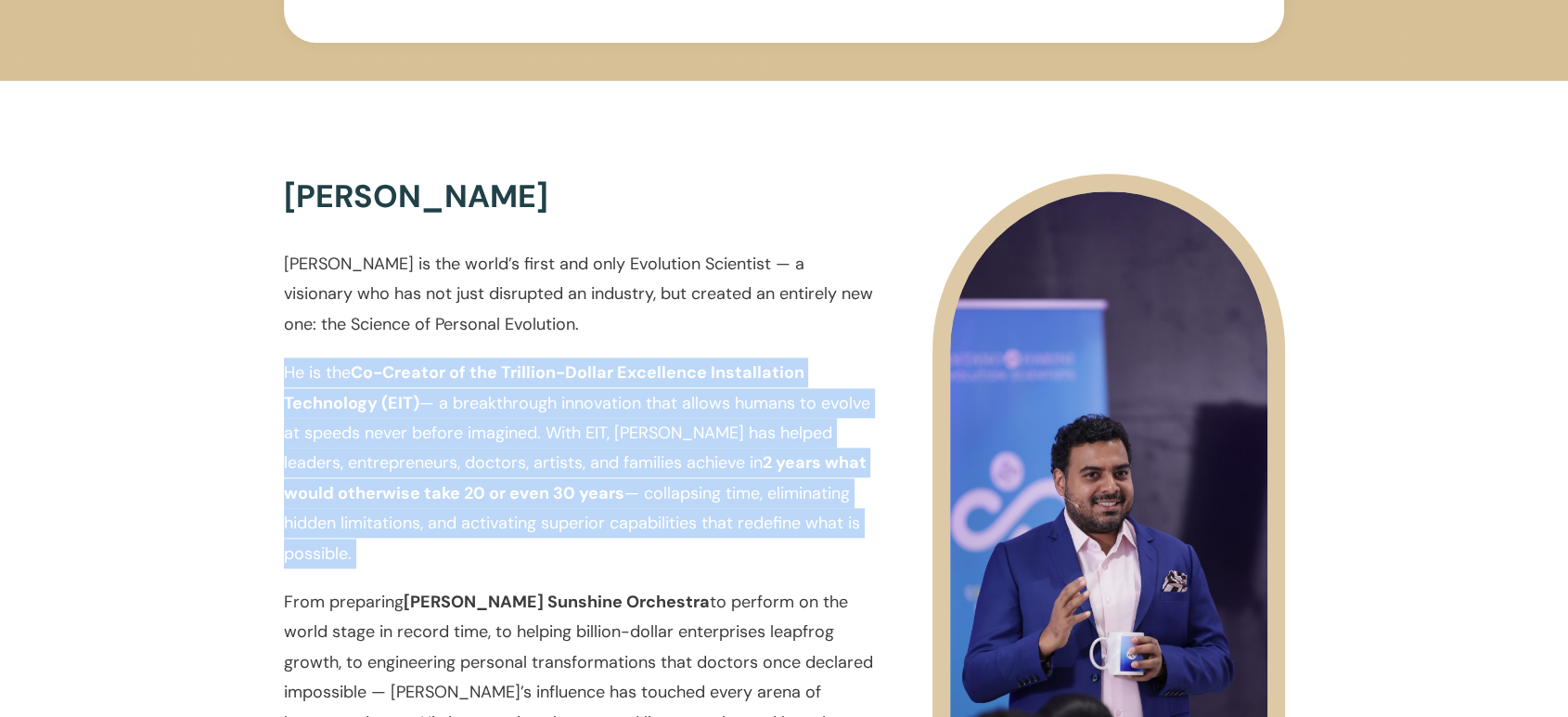
click at [729, 456] on strong "2 years what would otherwise take 20 or even 30 years" at bounding box center [575, 477] width 583 height 52
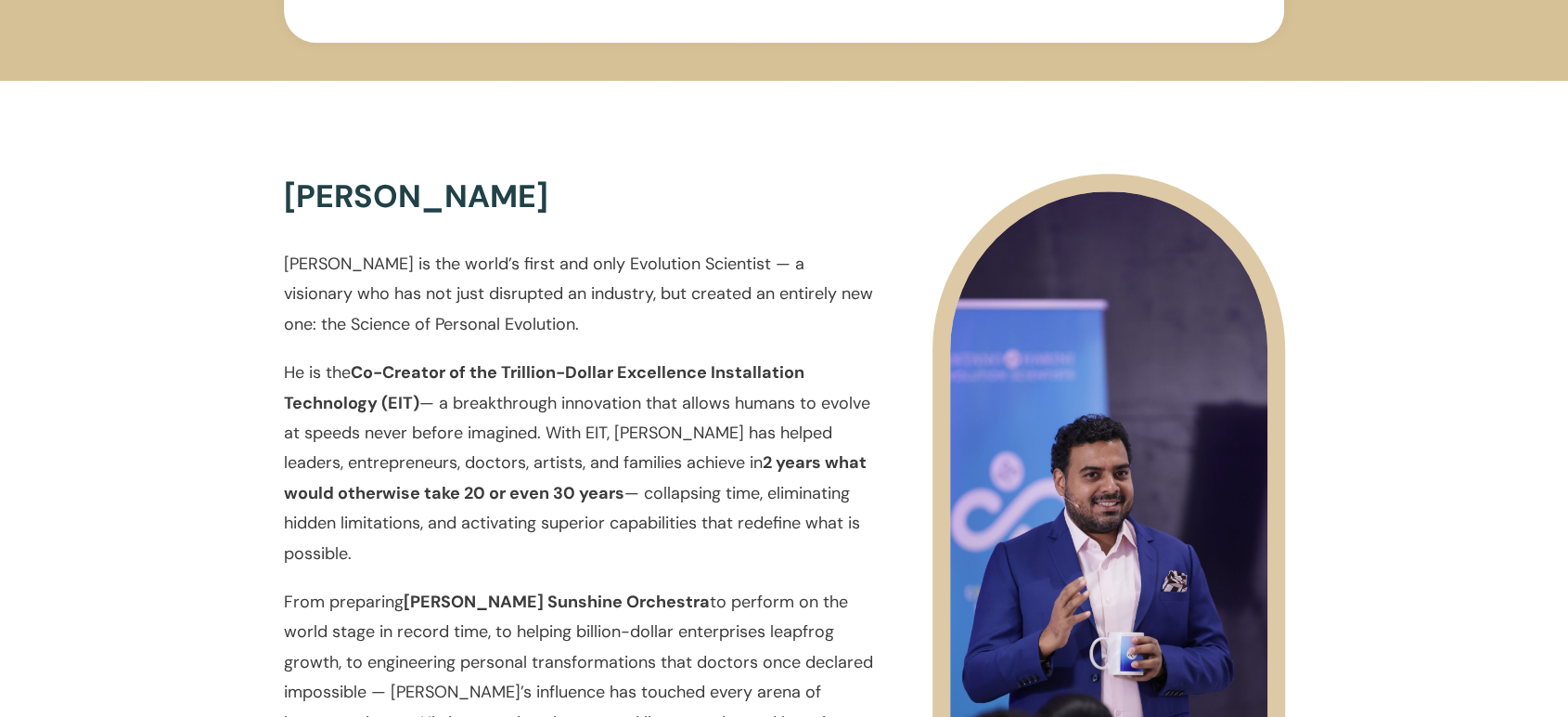
click at [726, 355] on p "[PERSON_NAME] is the world’s first and only Evolution Scientist — a visionary w…" at bounding box center [579, 303] width 590 height 109
